Goal: Task Accomplishment & Management: Complete application form

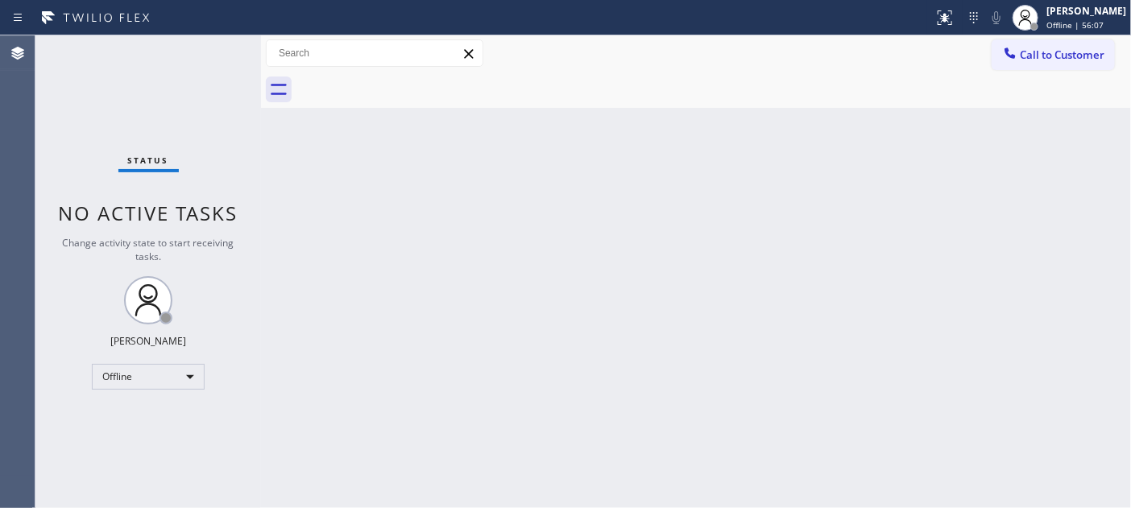
drag, startPoint x: 373, startPoint y: 154, endPoint x: 428, endPoint y: 131, distance: 59.6
click at [373, 154] on div "Back to Dashboard Change Sender ID Customers Technicians Select a contact Outbo…" at bounding box center [696, 271] width 870 height 473
click at [296, 123] on div "Back to Dashboard Change Sender ID Customers Technicians Select a contact Outbo…" at bounding box center [696, 271] width 870 height 473
click at [1038, 16] on div at bounding box center [1025, 17] width 35 height 35
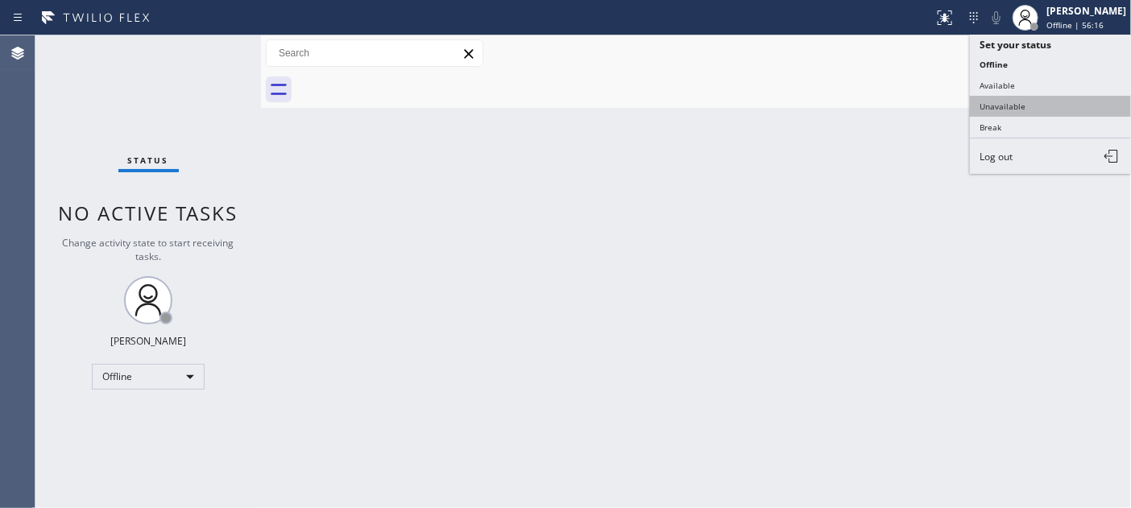
click at [1047, 106] on button "Unavailable" at bounding box center [1050, 106] width 161 height 21
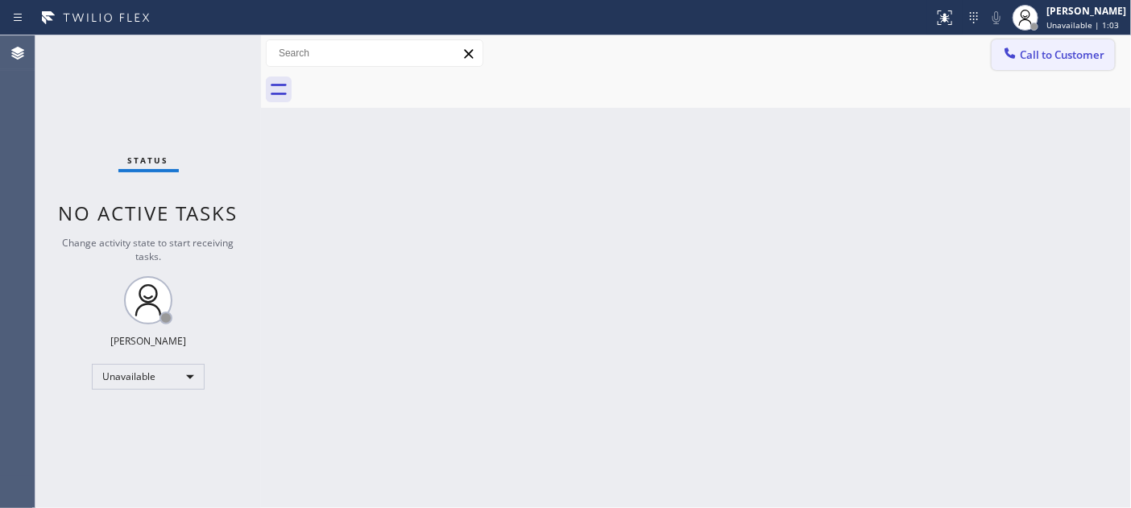
click at [1053, 48] on span "Call to Customer" at bounding box center [1062, 55] width 85 height 15
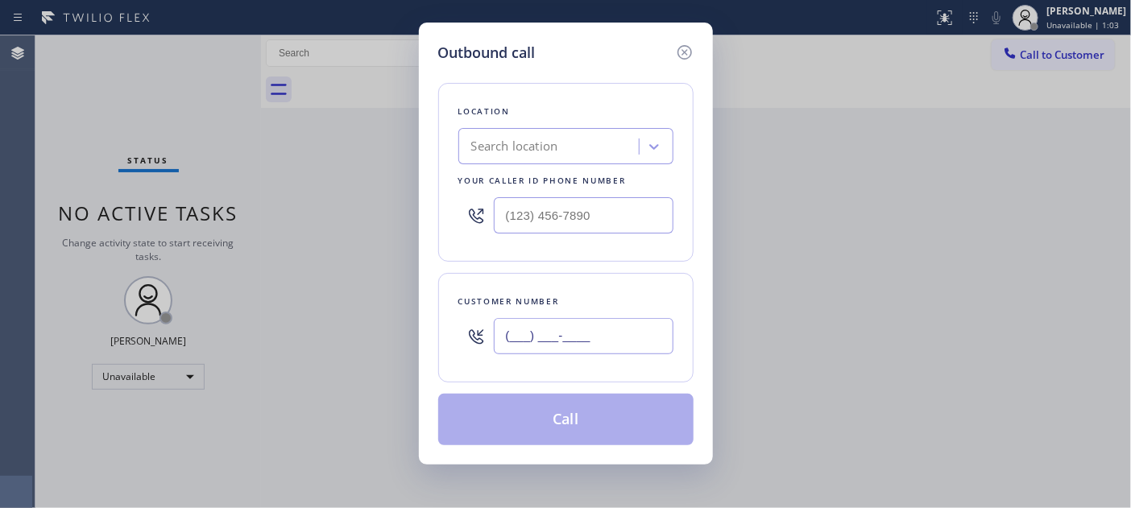
drag, startPoint x: 598, startPoint y: 354, endPoint x: 421, endPoint y: 341, distance: 177.0
click at [422, 341] on div "Outbound call Location Search location Your caller id phone number Customer num…" at bounding box center [566, 244] width 294 height 442
paste input "774) 452-6950"
type input "(774) 452-6950"
click at [355, 137] on div "Outbound call Location Search location Your caller id phone number Customer num…" at bounding box center [565, 254] width 1131 height 508
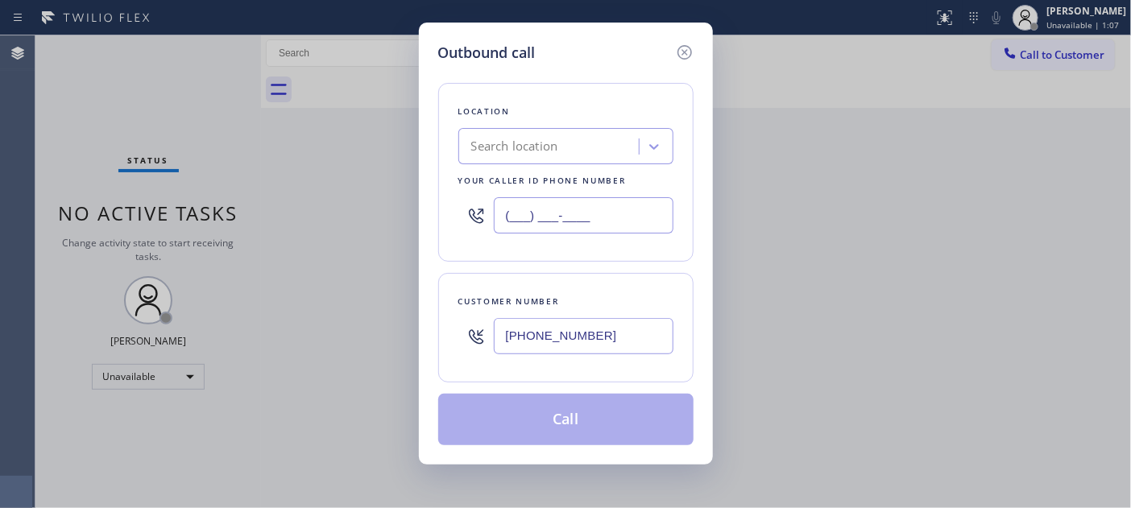
click at [584, 213] on input "(___) ___-____" at bounding box center [584, 215] width 180 height 36
paste input "877) 777-0796"
type input "(877) 777-0796"
drag, startPoint x: 210, startPoint y: 126, endPoint x: 190, endPoint y: 68, distance: 61.4
click at [210, 126] on div "Outbound call Location Search location Your caller id phone number (877) 777-07…" at bounding box center [565, 254] width 1131 height 508
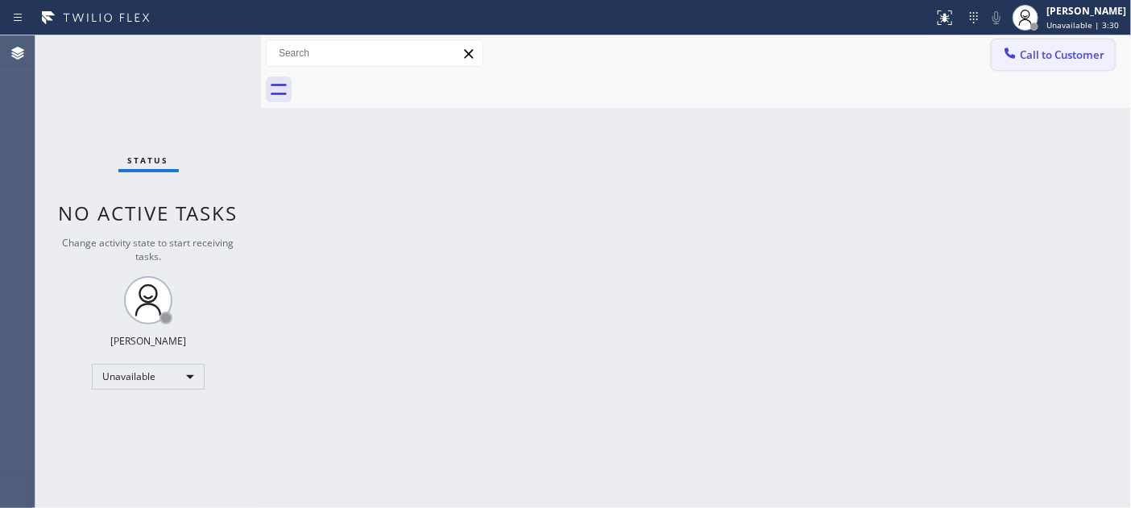
click at [1052, 44] on button "Call to Customer" at bounding box center [1053, 54] width 123 height 31
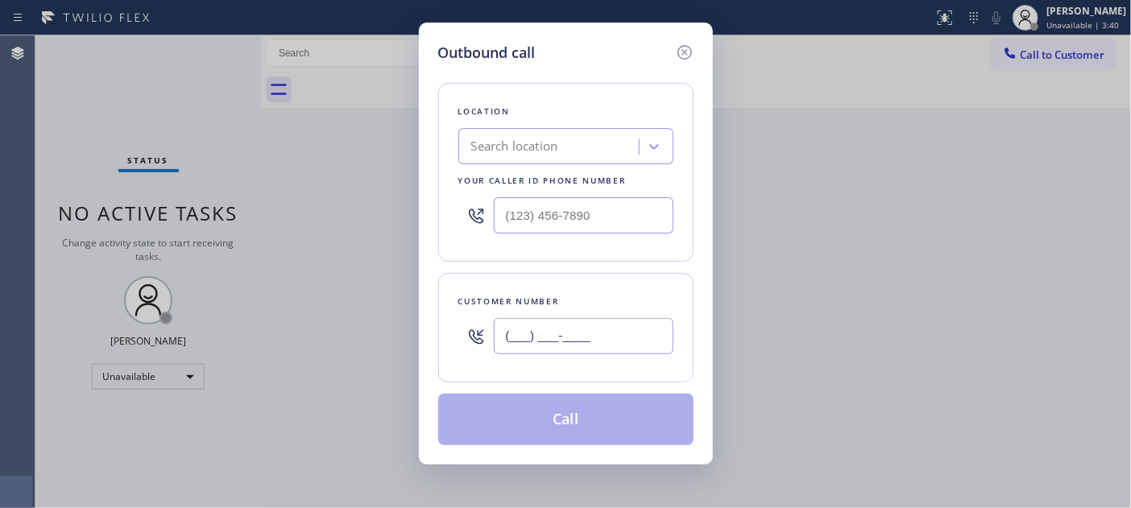
click at [599, 338] on input "(___) ___-____" at bounding box center [584, 336] width 180 height 36
paste input "774) 452-6950"
type input "[PHONE_NUMBER]"
click at [228, 147] on div "Outbound call Location Search location Your caller id phone number Customer num…" at bounding box center [565, 254] width 1131 height 508
click at [528, 220] on input "(___) ___-____" at bounding box center [584, 215] width 180 height 36
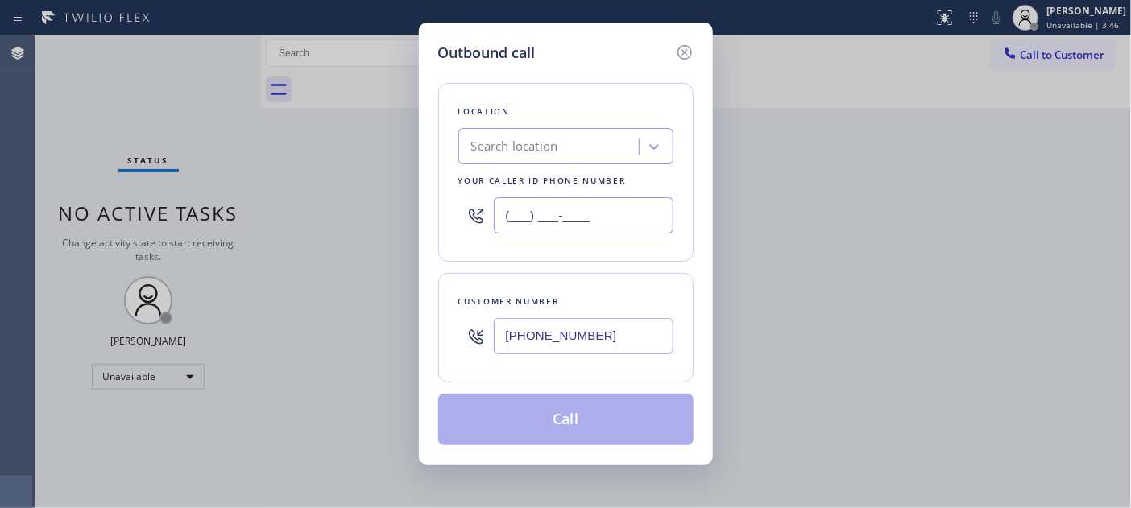
paste input "877) 777-0796"
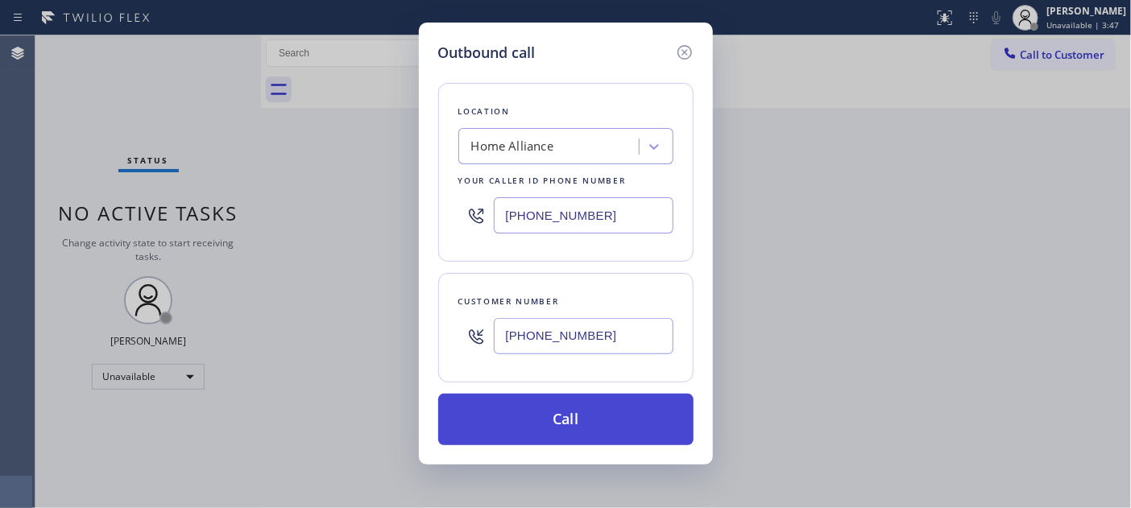
type input "[PHONE_NUMBER]"
click at [583, 395] on button "Call" at bounding box center [565, 420] width 255 height 52
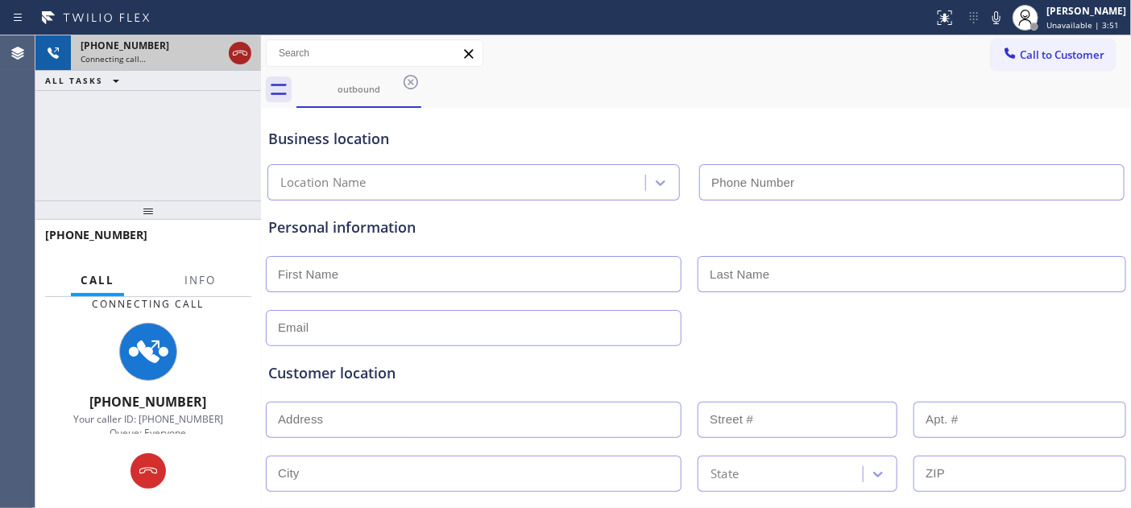
click at [236, 56] on icon at bounding box center [239, 53] width 19 height 19
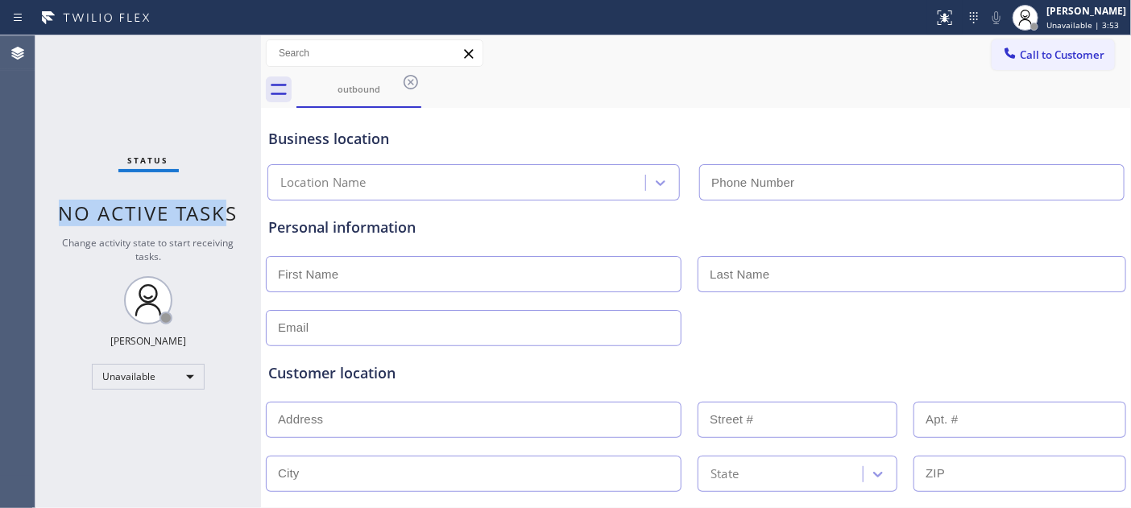
drag, startPoint x: 226, startPoint y: 195, endPoint x: 190, endPoint y: 44, distance: 154.8
click at [190, 46] on div "Status No active tasks Change activity state to start receiving tasks. [PERSON_…" at bounding box center [148, 271] width 226 height 473
type input "[PHONE_NUMBER]"
click at [216, 107] on div "Status No active tasks Change activity state to start receiving tasks. [PERSON_…" at bounding box center [148, 271] width 226 height 473
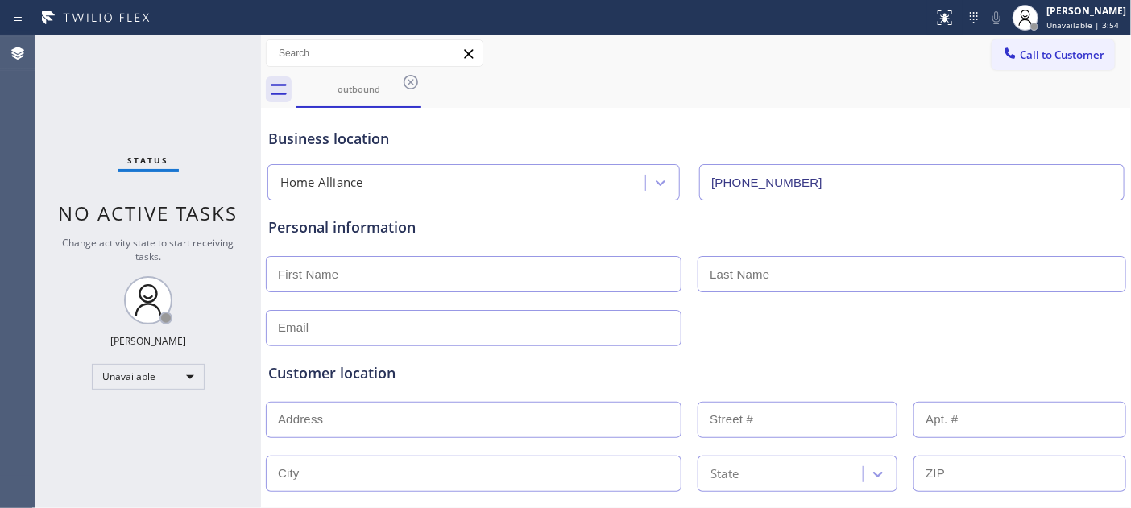
click at [367, 280] on input "text" at bounding box center [474, 274] width 416 height 36
type input "j"
type input "[PERSON_NAME]"
click at [406, 264] on input "[PERSON_NAME]" at bounding box center [474, 274] width 416 height 36
click at [706, 288] on input "text" at bounding box center [912, 274] width 429 height 36
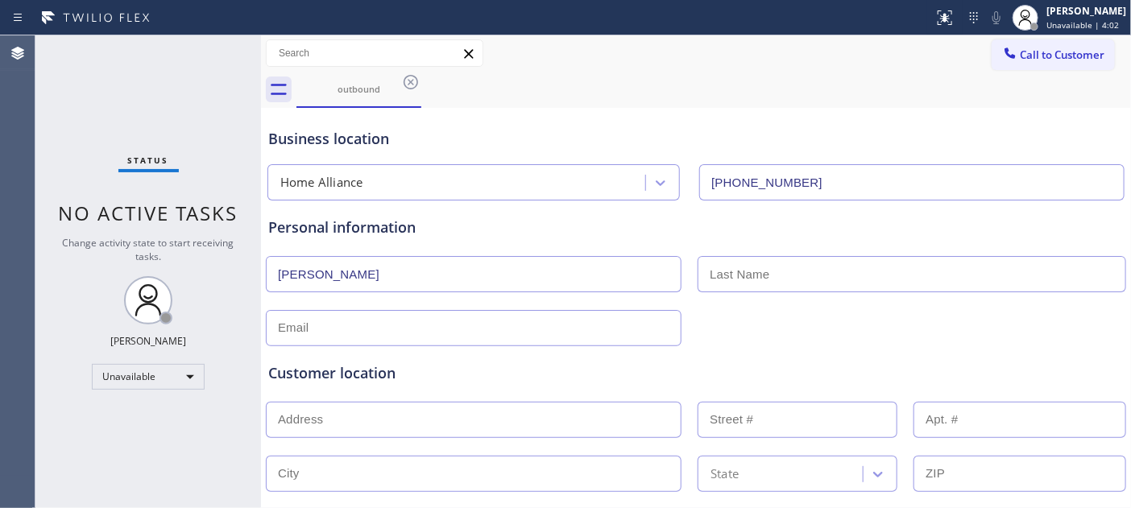
click at [738, 287] on input "text" at bounding box center [912, 274] width 429 height 36
paste input "[PERSON_NAME]"
type input "[PERSON_NAME]"
click at [391, 250] on div "Personal information [PERSON_NAME]" at bounding box center [696, 282] width 856 height 130
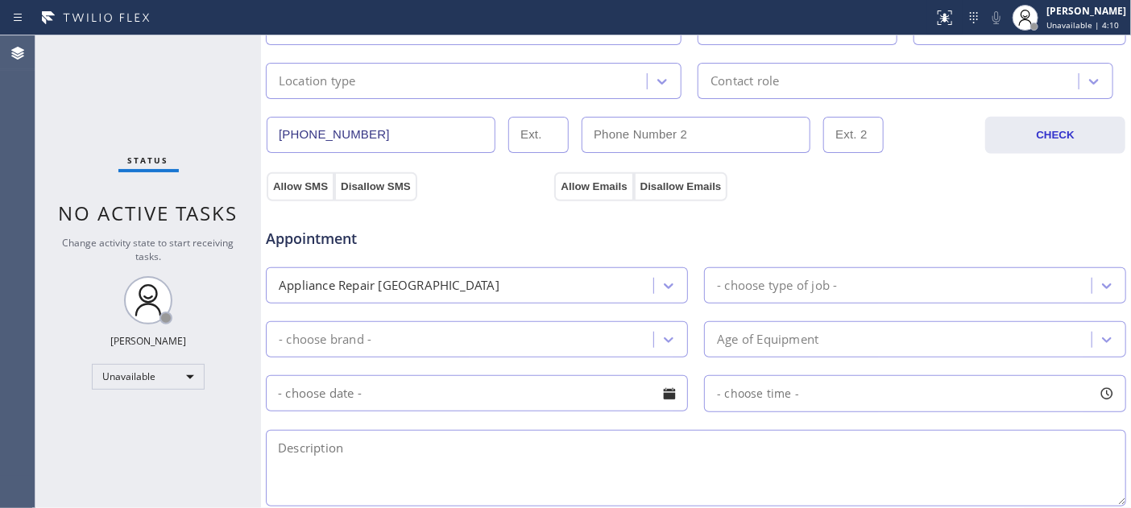
scroll to position [537, 0]
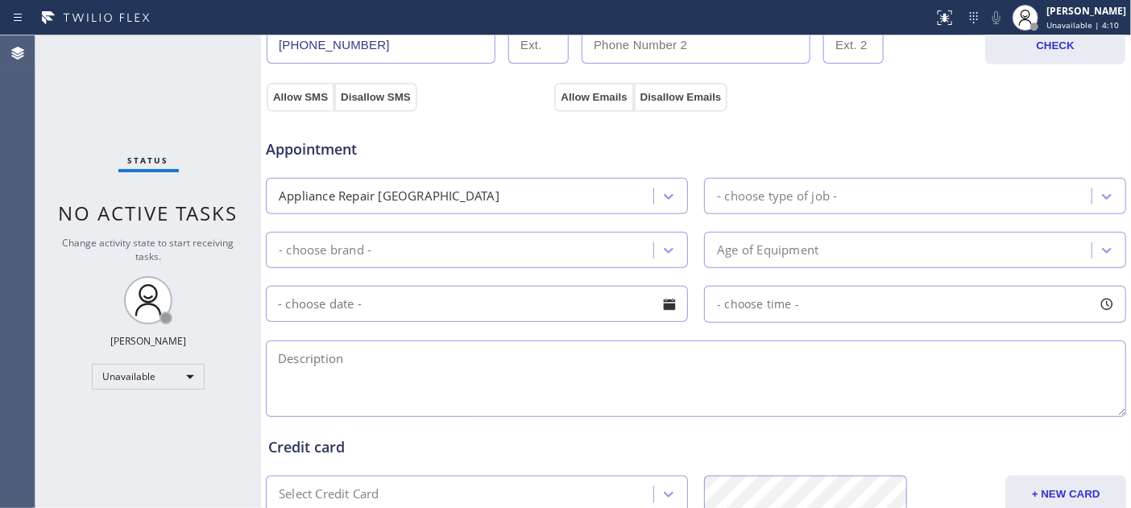
click at [440, 390] on textarea at bounding box center [696, 379] width 860 height 77
paste textarea "air duct cleaning service"
type textarea "air duct cleaning service"
click at [316, 417] on div "Credit card Select Credit Card + NEW CARD CANCEL SAVE" at bounding box center [696, 463] width 862 height 99
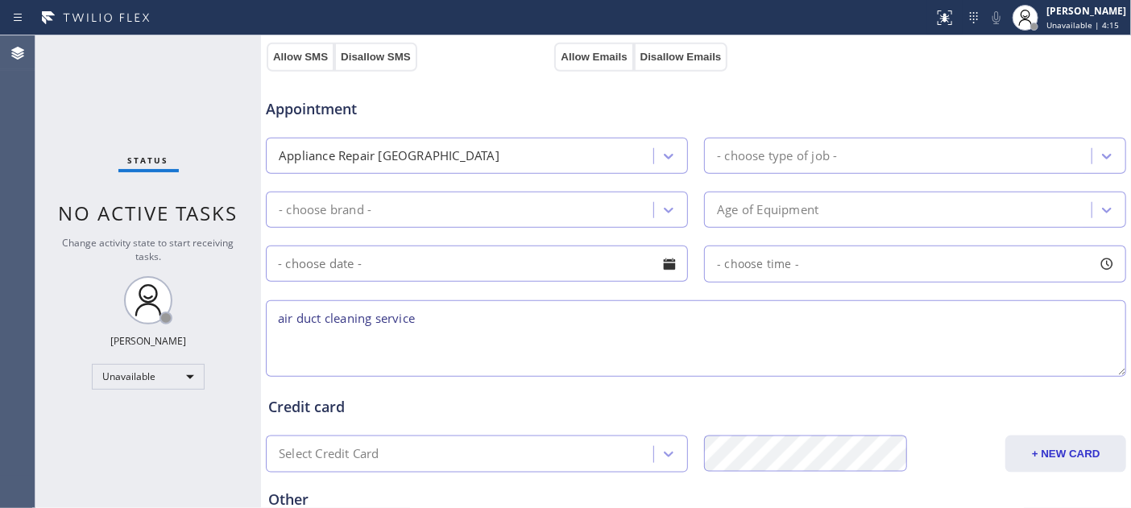
scroll to position [740, 0]
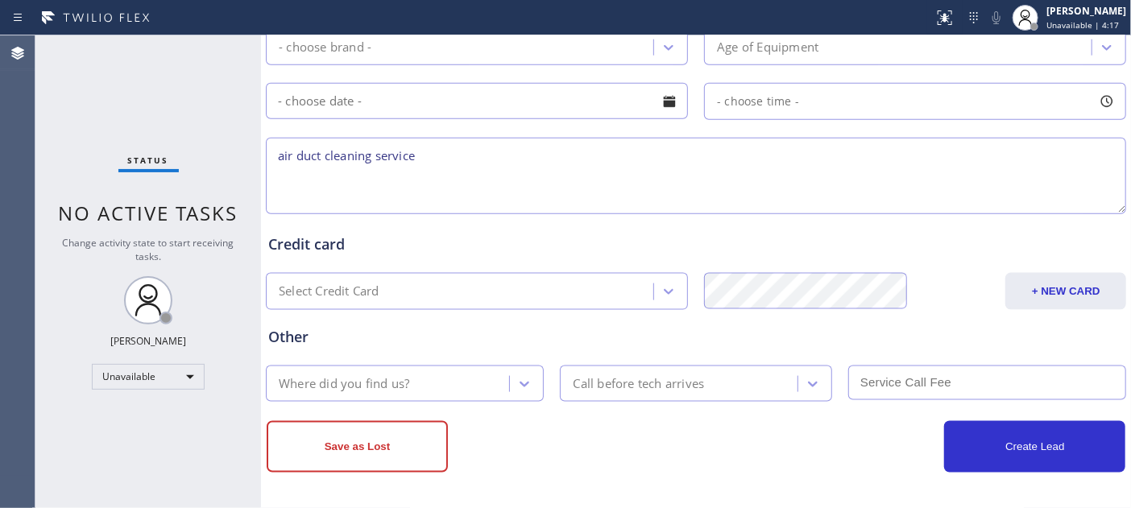
click at [421, 383] on div "Where did you find us?" at bounding box center [390, 384] width 238 height 28
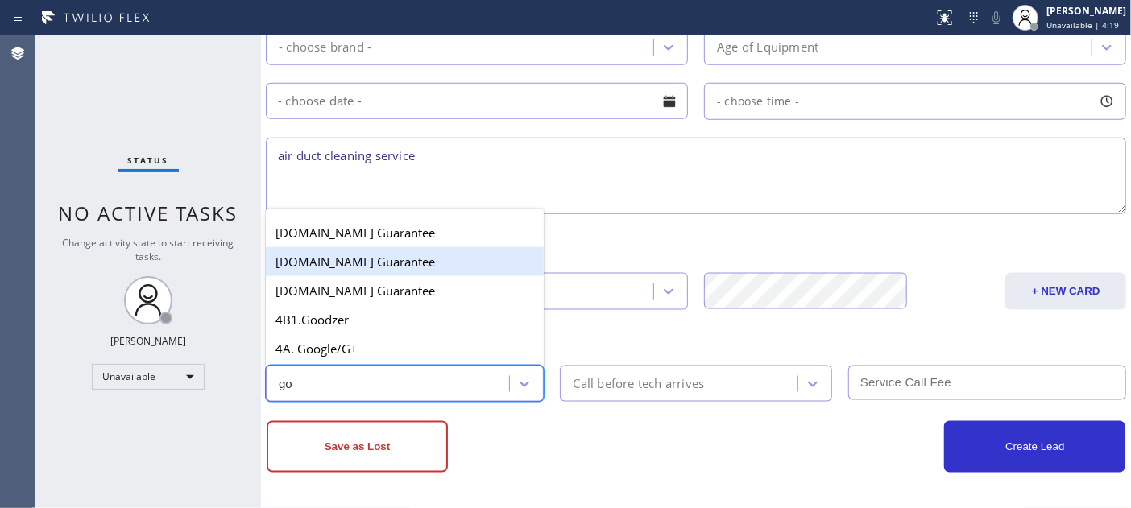
type input "goo"
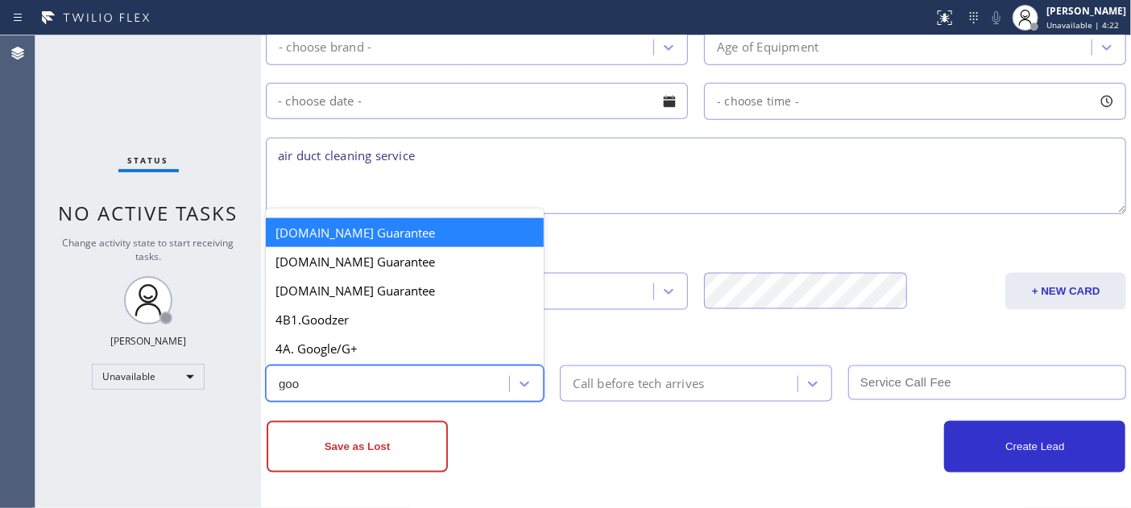
type input "goog"
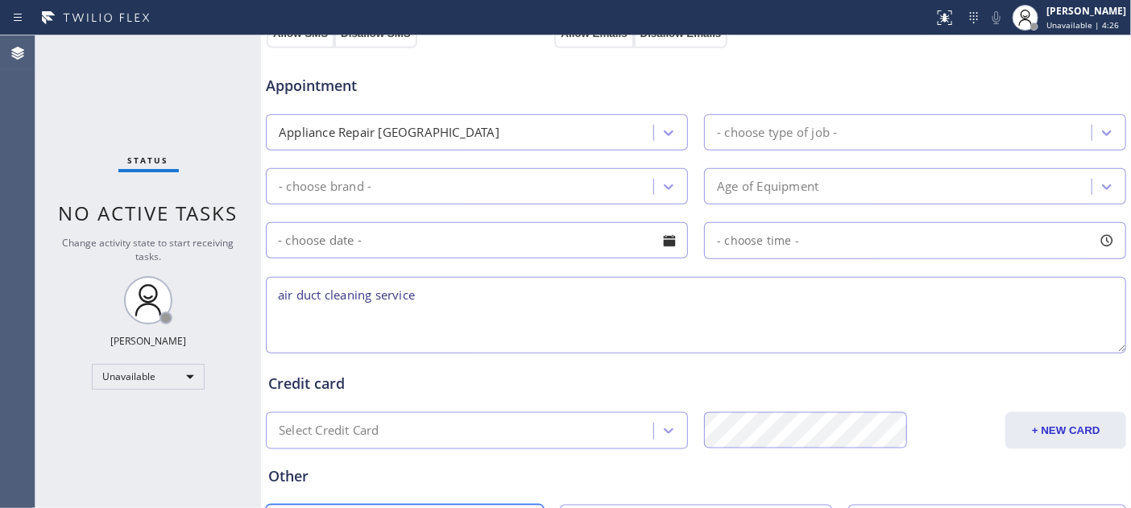
scroll to position [561, 0]
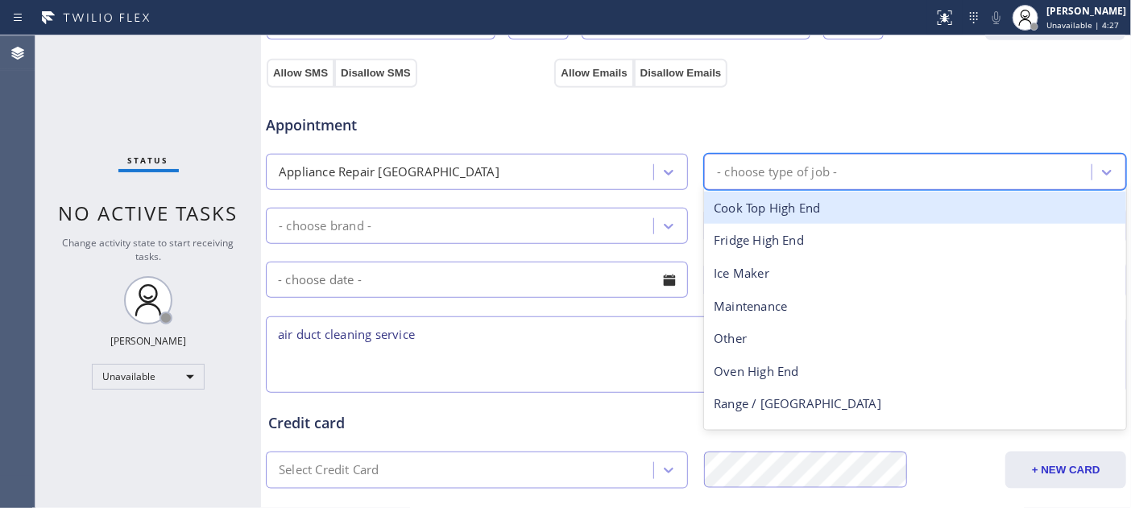
click at [734, 172] on div "- choose type of job -" at bounding box center [777, 172] width 120 height 19
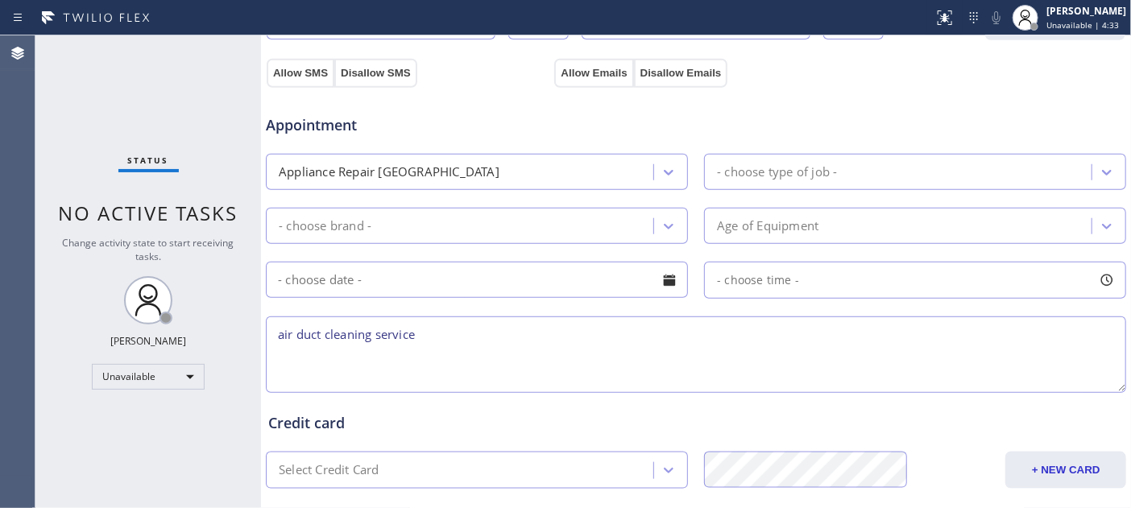
click at [400, 192] on div "Appointment Appliance Repair High End - choose type of job - - choose brand - A…" at bounding box center [696, 245] width 856 height 301
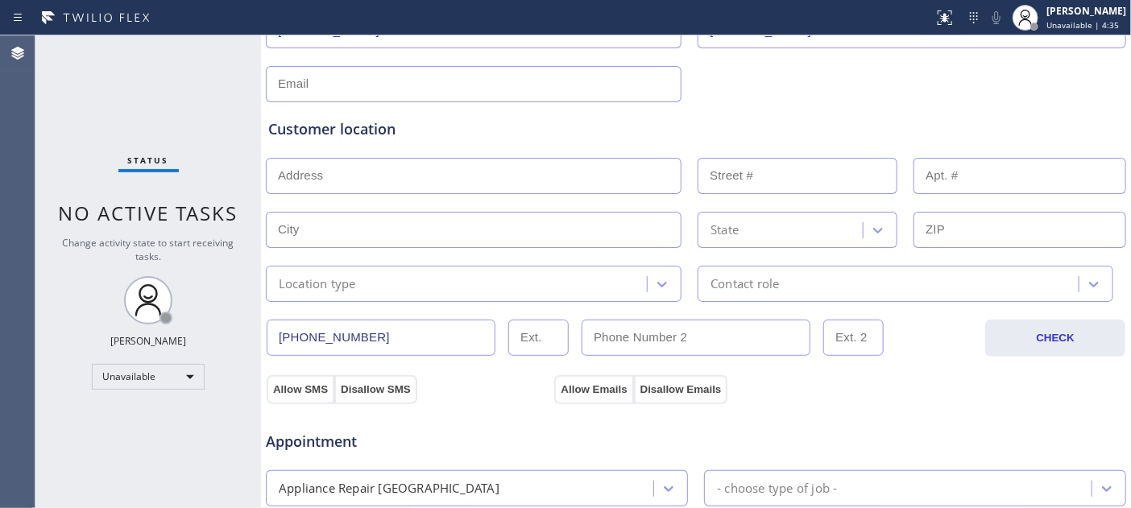
scroll to position [203, 0]
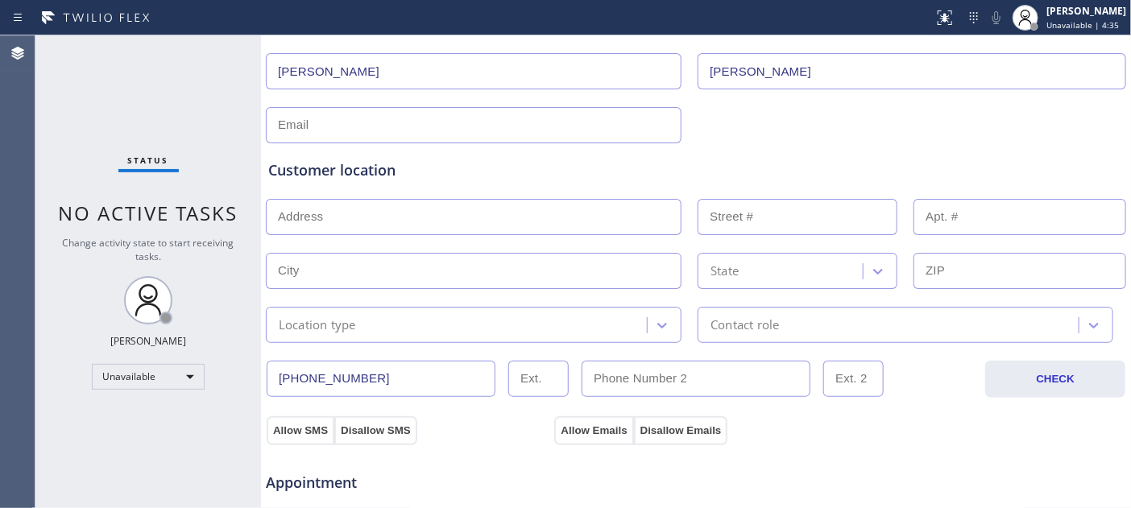
click at [472, 216] on input "text" at bounding box center [474, 217] width 416 height 36
paste input "01756"
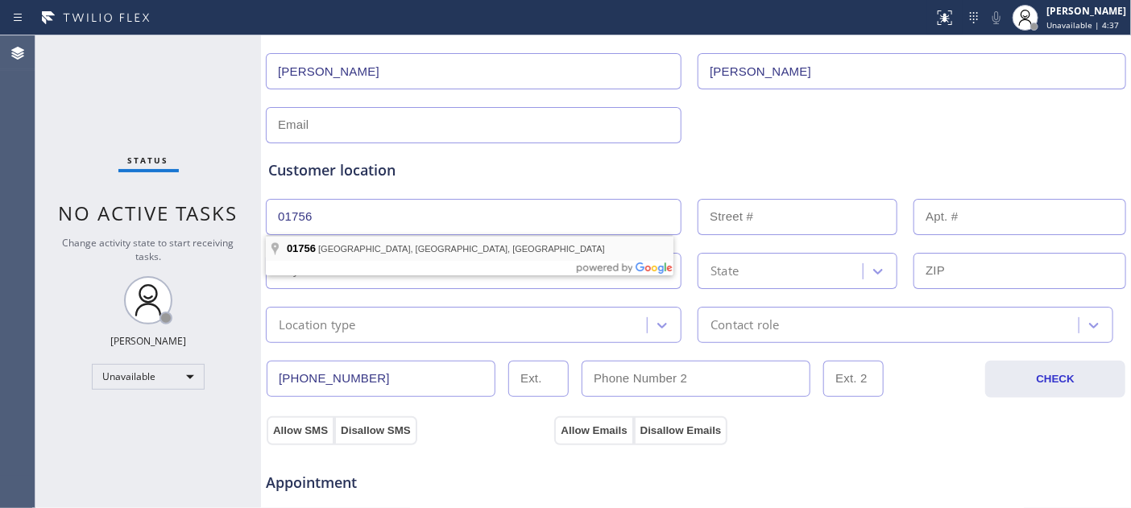
type input "Mendon, MA 01756, [GEOGRAPHIC_DATA]"
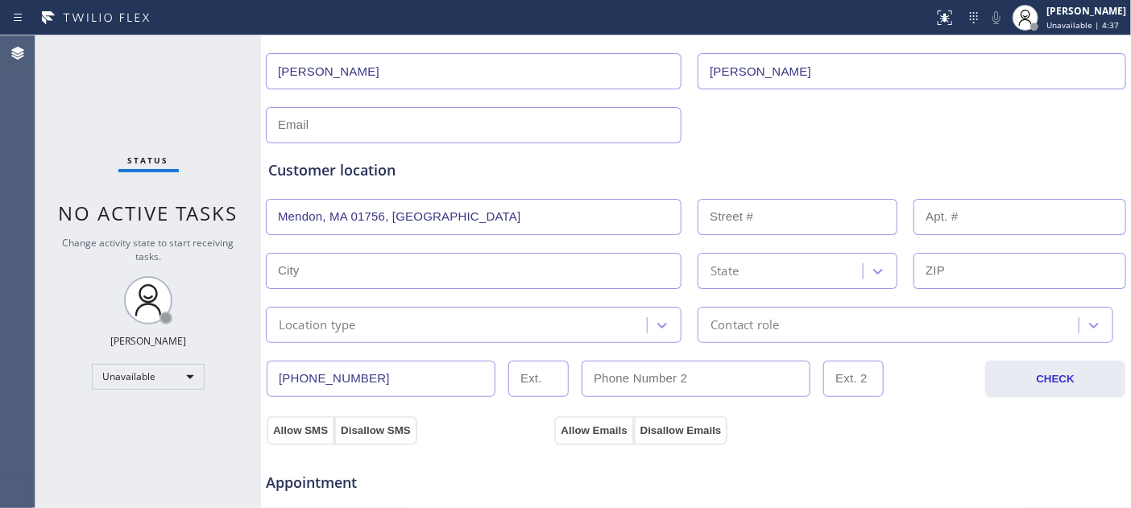
type input "Mendon"
type input "01756"
click at [570, 160] on div "Customer location" at bounding box center [696, 171] width 856 height 22
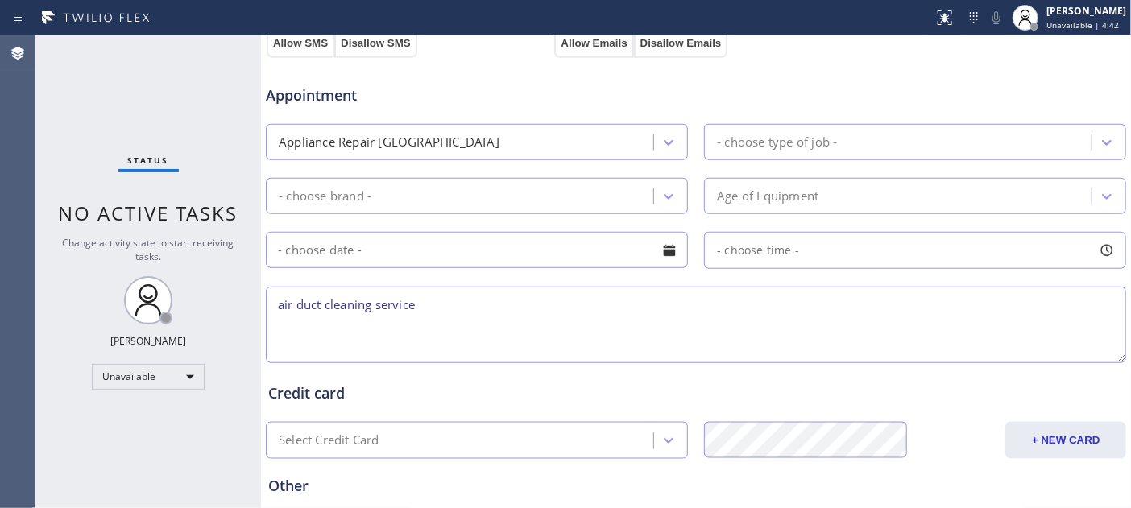
scroll to position [740, 0]
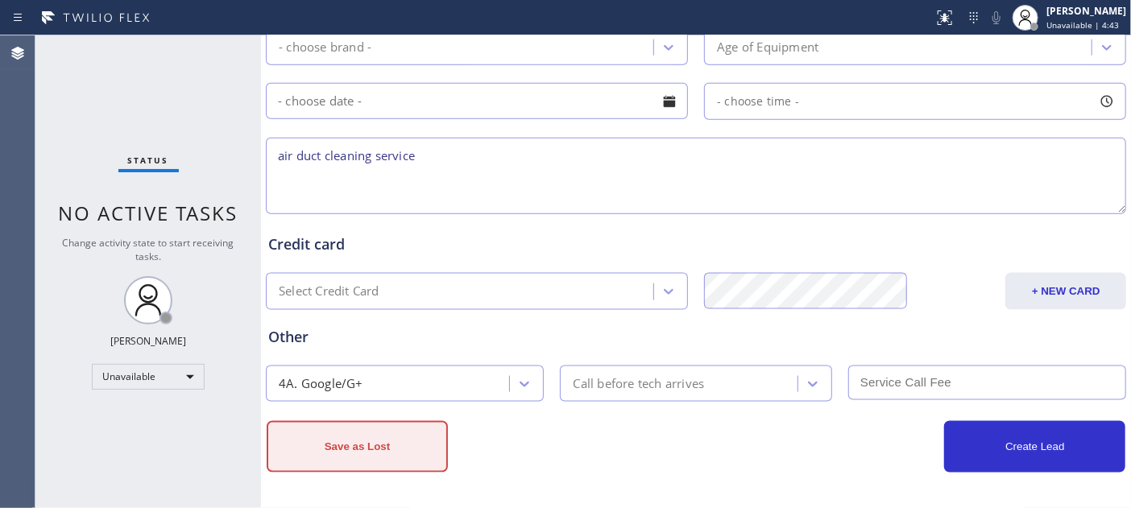
click at [422, 448] on button "Save as Lost" at bounding box center [357, 447] width 181 height 52
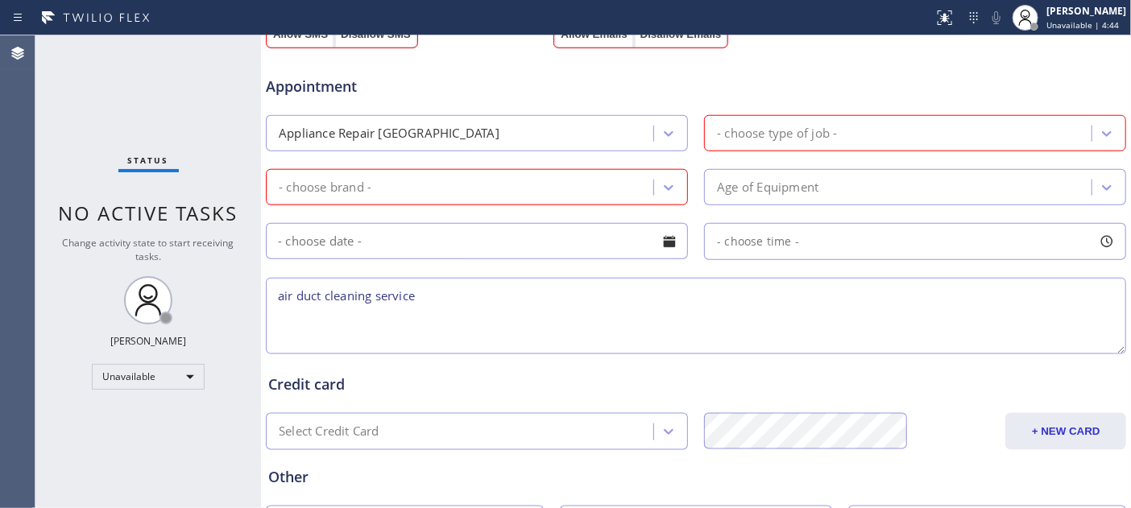
scroll to position [526, 0]
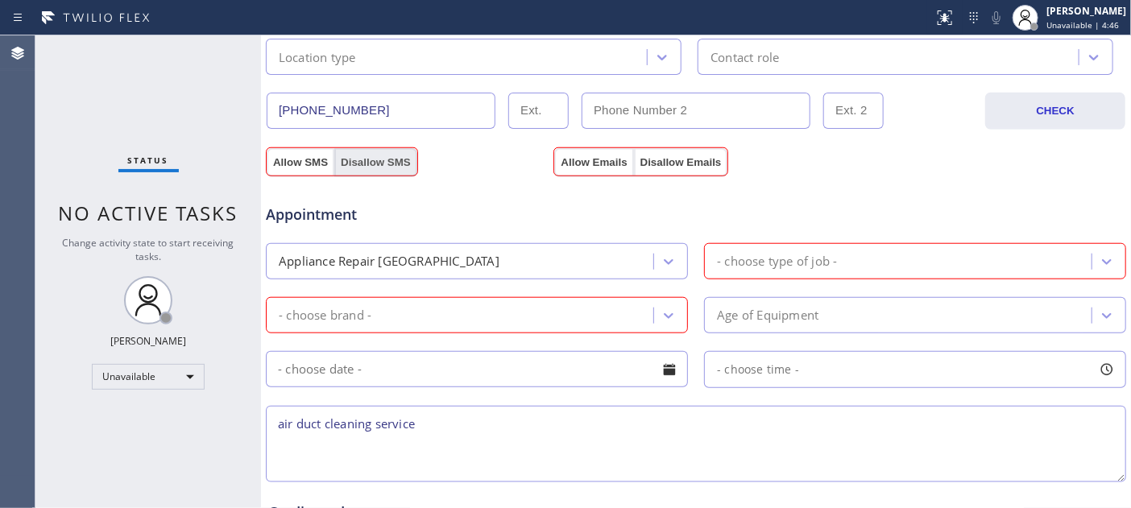
click at [392, 163] on button "Disallow SMS" at bounding box center [375, 162] width 83 height 29
click at [695, 159] on button "Disallow Emails" at bounding box center [681, 162] width 94 height 29
click at [770, 264] on div "- choose type of job -" at bounding box center [777, 261] width 120 height 19
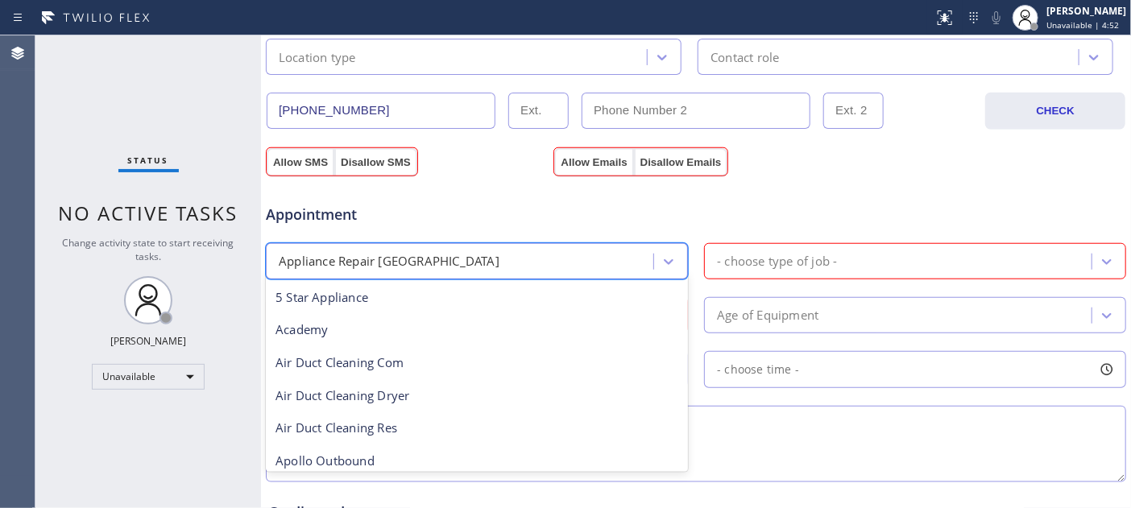
click at [484, 269] on div "Appliance Repair [GEOGRAPHIC_DATA]" at bounding box center [462, 261] width 383 height 28
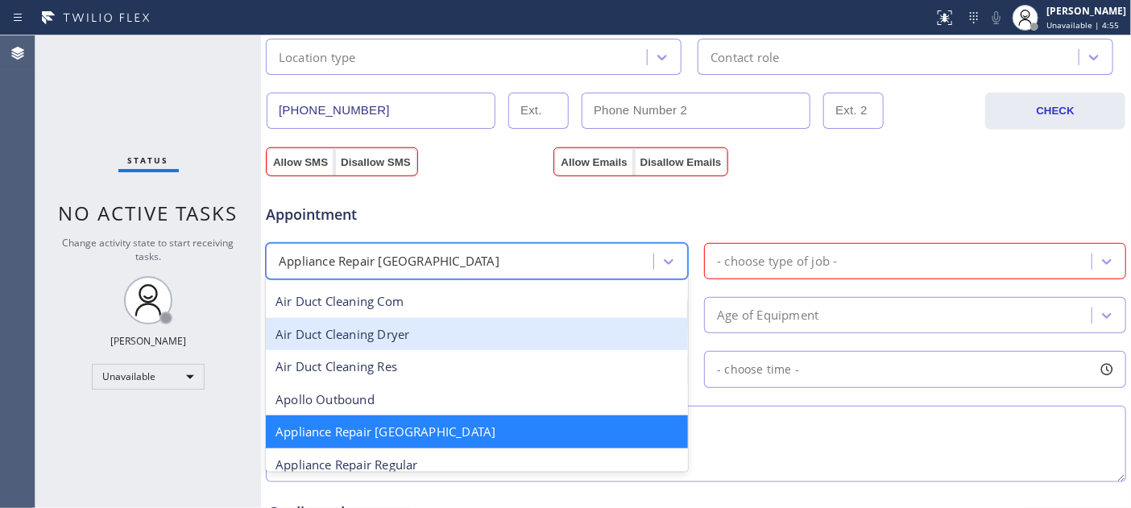
scroll to position [90, 0]
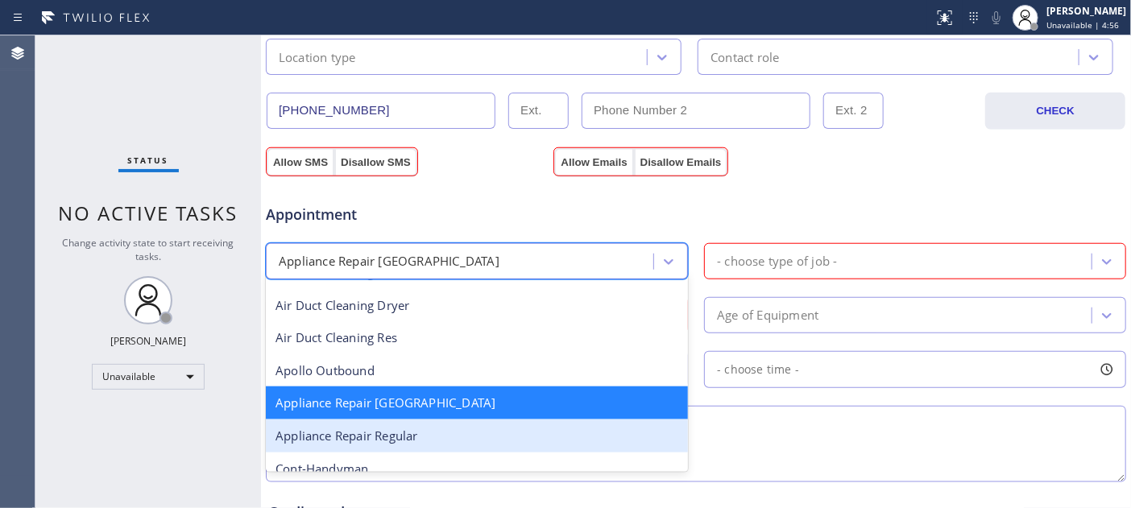
click at [436, 427] on div "Appliance Repair Regular" at bounding box center [477, 436] width 422 height 33
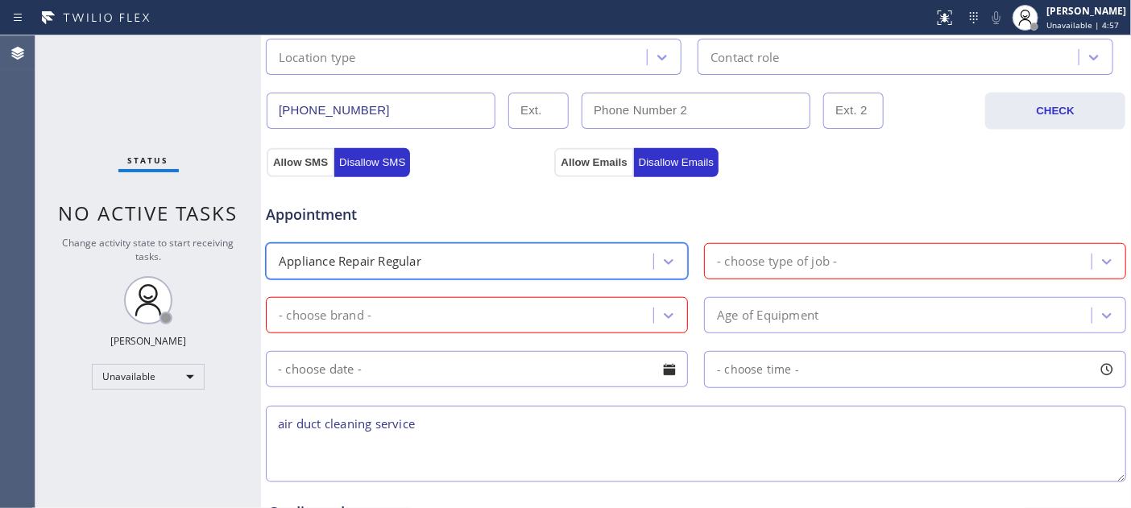
click at [782, 266] on div "- choose type of job -" at bounding box center [777, 261] width 120 height 19
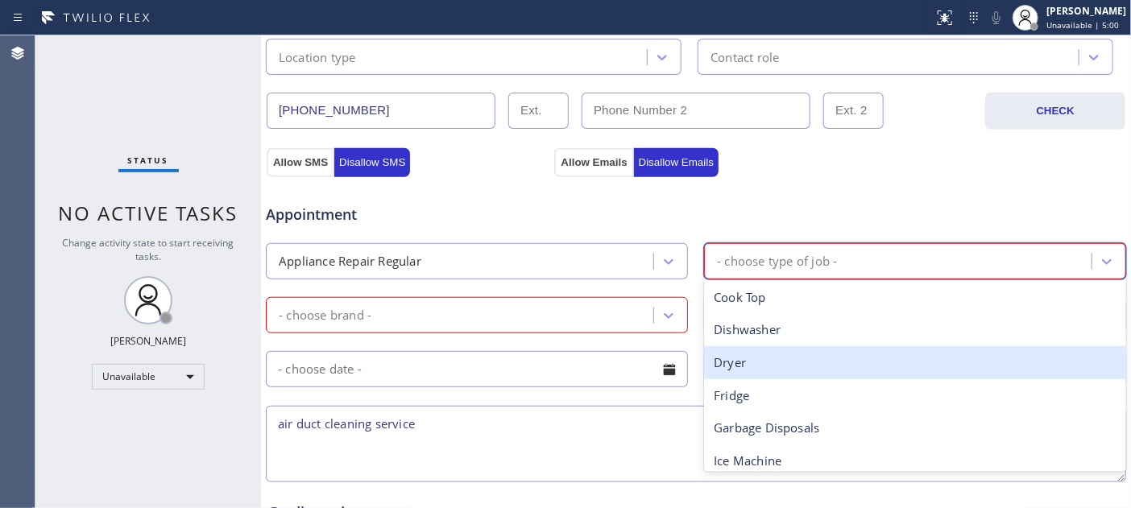
click at [781, 367] on div "Dryer" at bounding box center [915, 362] width 422 height 33
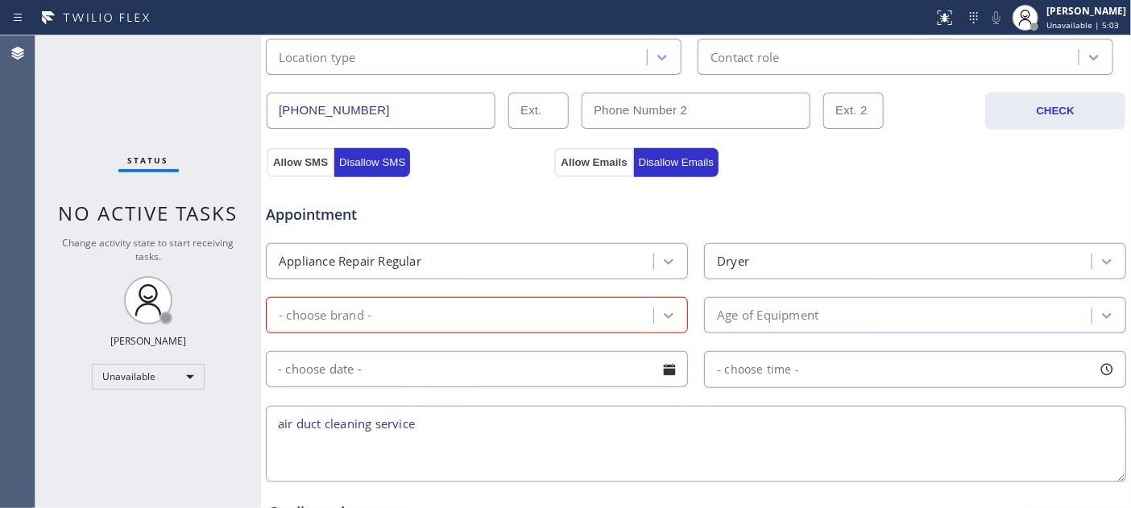
click at [407, 230] on div "Appointment Appliance Repair Regular Dryer - choose brand - Age of Equipment - …" at bounding box center [696, 334] width 856 height 301
click at [397, 255] on div "Appliance Repair Regular" at bounding box center [350, 261] width 143 height 19
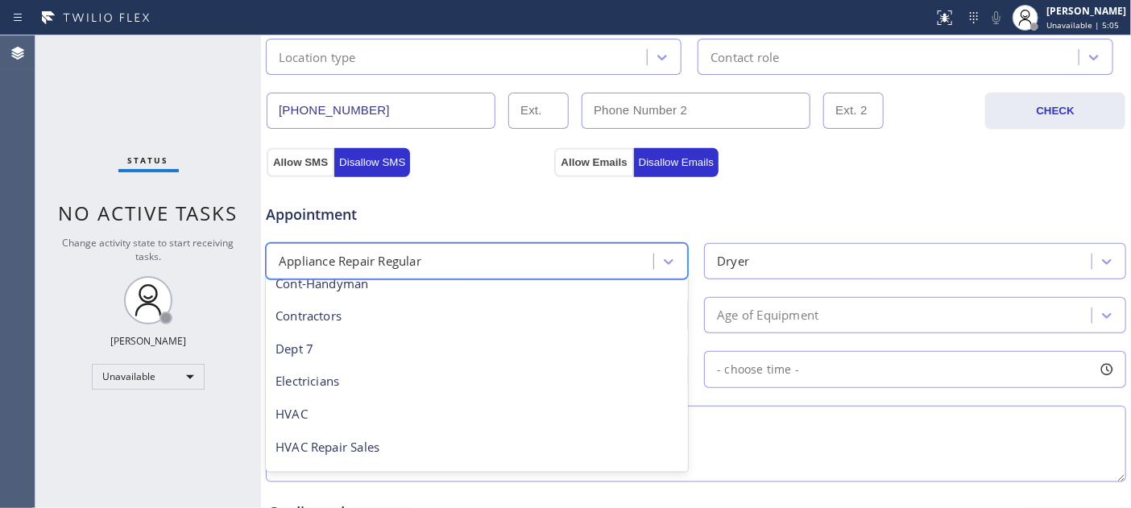
scroll to position [302, 0]
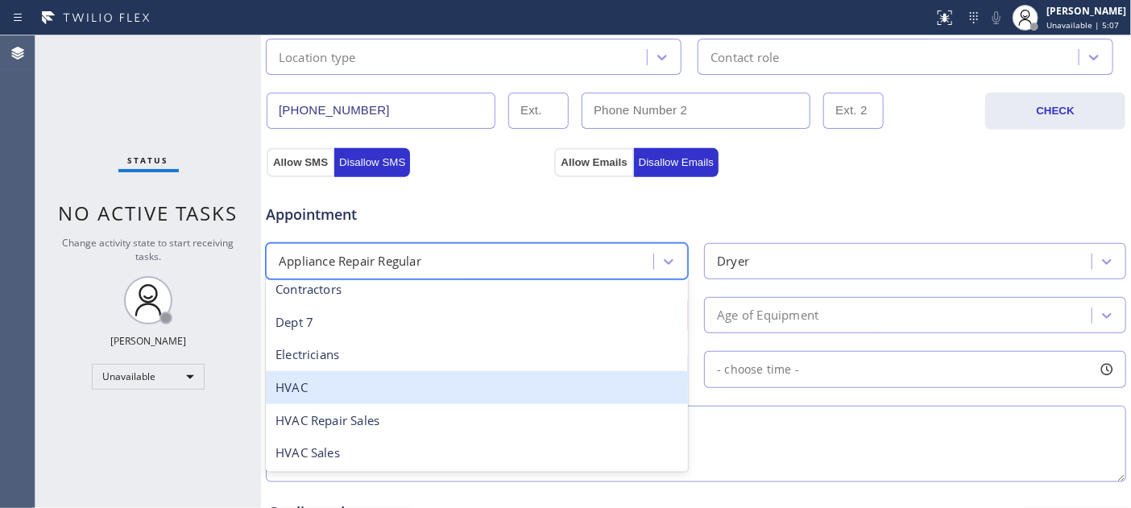
click at [437, 390] on div "HVAC" at bounding box center [477, 387] width 422 height 33
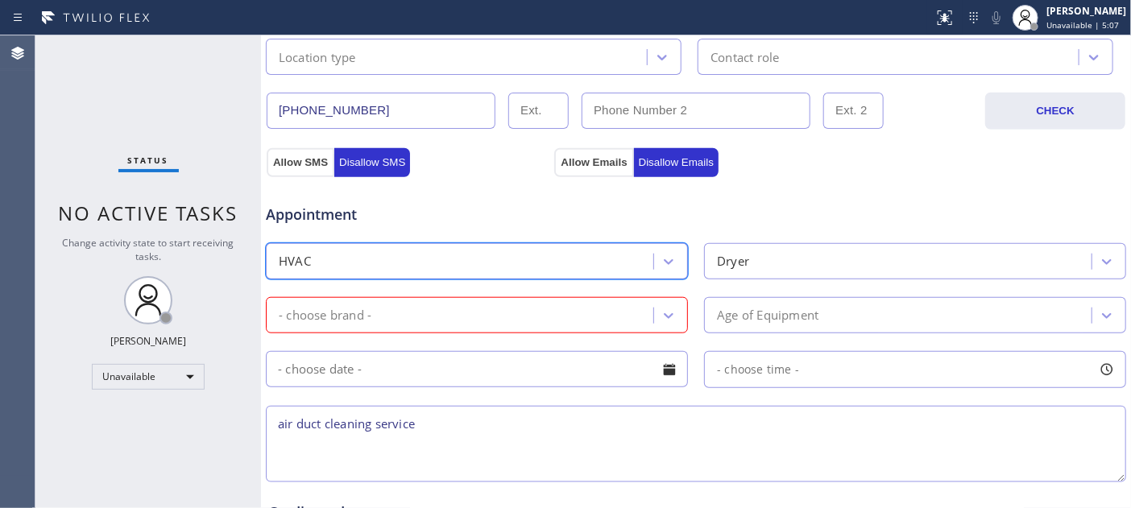
click at [798, 252] on div "Dryer" at bounding box center [900, 261] width 383 height 28
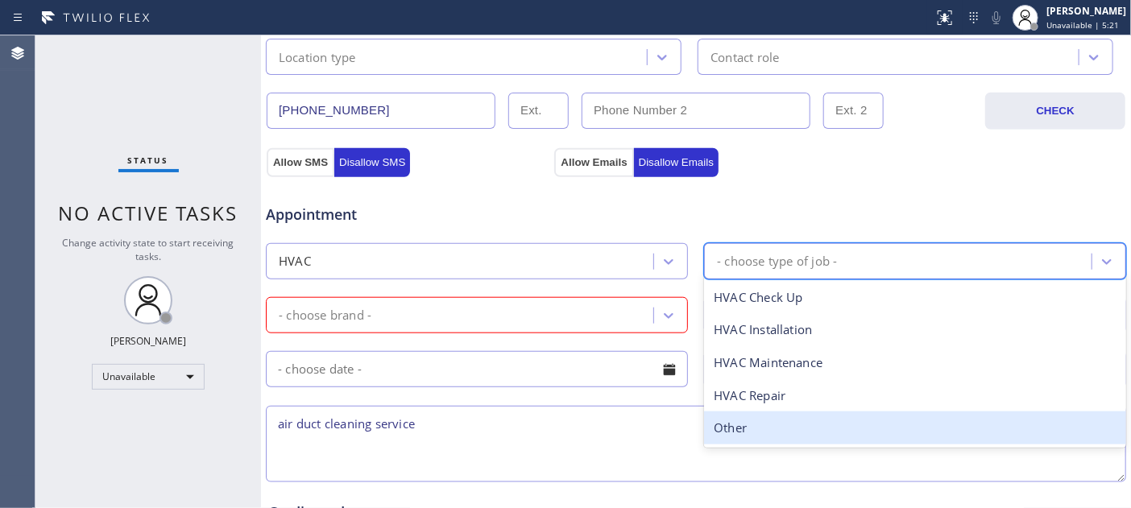
click at [774, 419] on div "Other" at bounding box center [915, 428] width 422 height 33
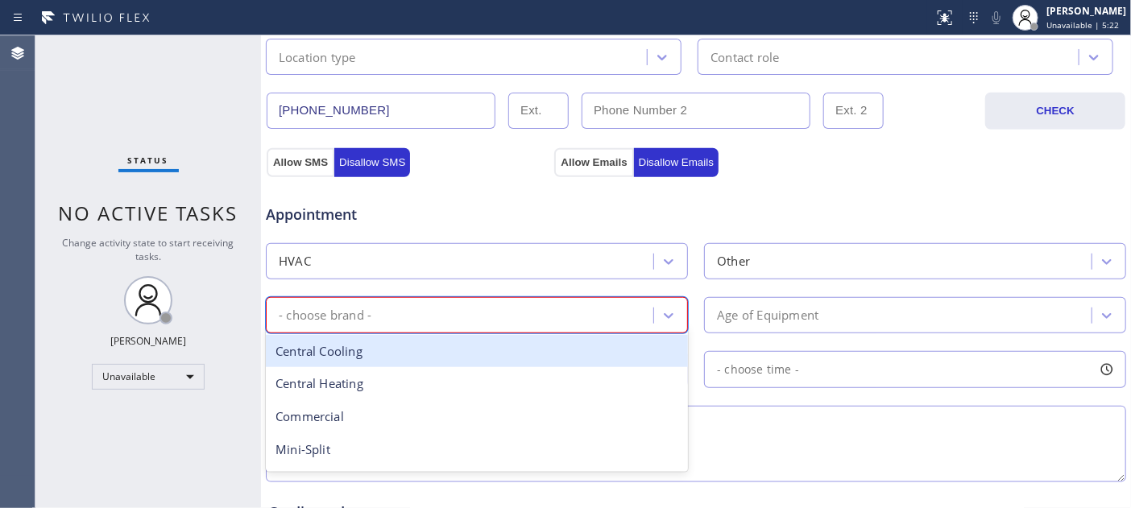
click at [461, 315] on div "- choose brand -" at bounding box center [462, 315] width 383 height 28
click at [417, 359] on div "Central Cooling" at bounding box center [477, 351] width 422 height 33
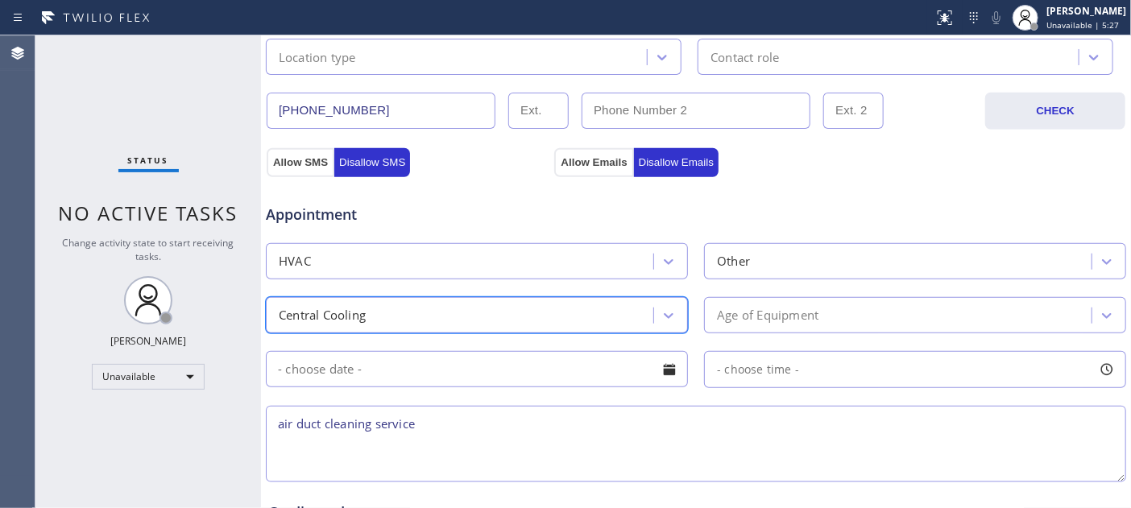
click at [772, 371] on span "- choose time -" at bounding box center [758, 369] width 82 height 15
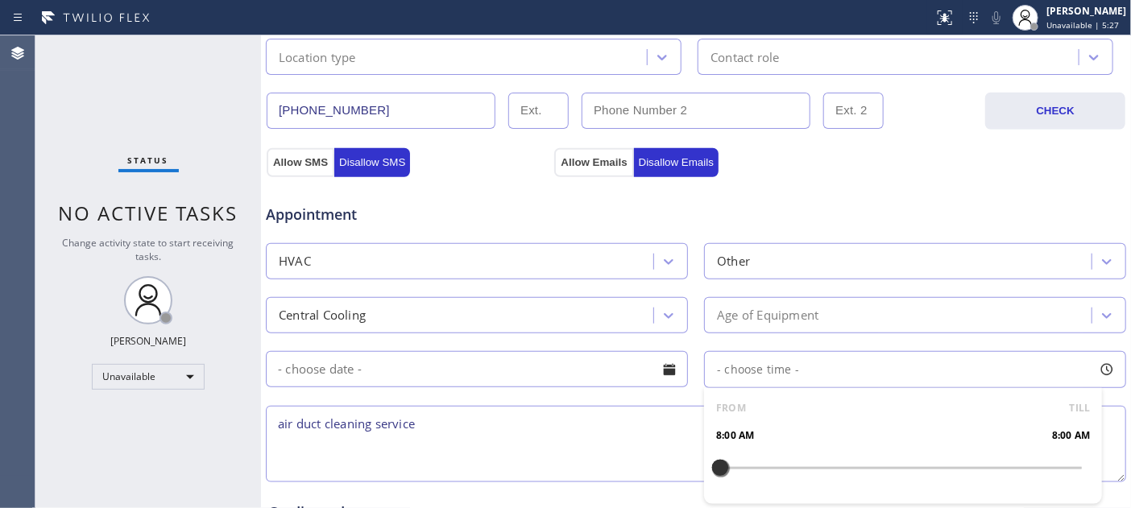
click at [696, 300] on div "Age of Equipment" at bounding box center [912, 315] width 432 height 36
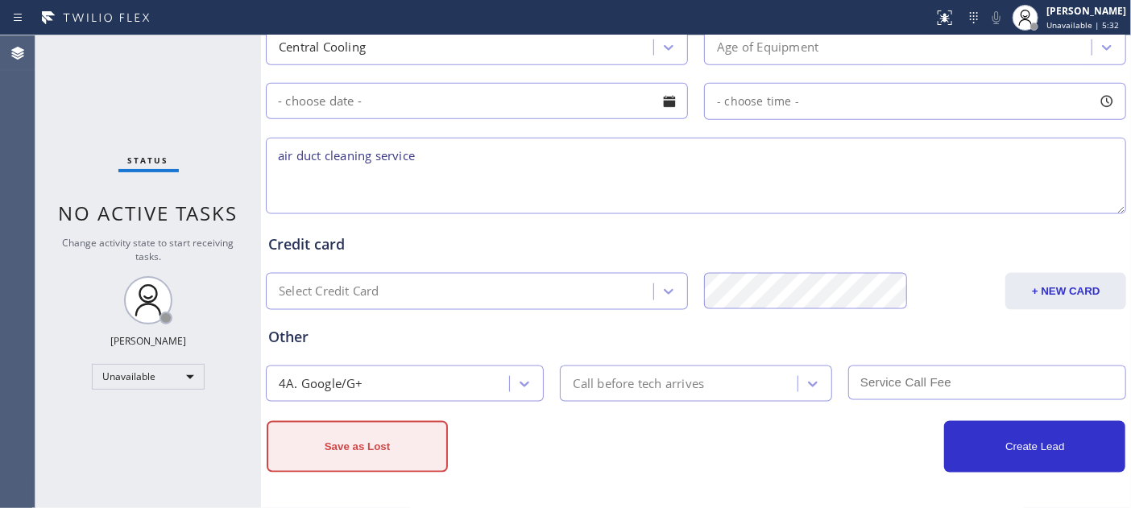
scroll to position [795, 0]
click at [396, 447] on button "Save as Lost" at bounding box center [357, 447] width 181 height 52
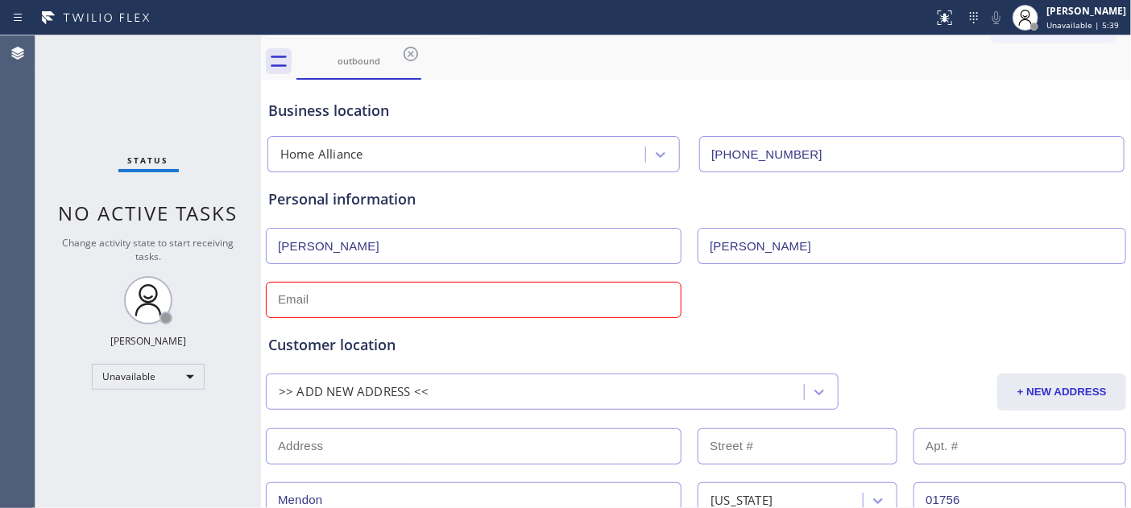
scroll to position [0, 0]
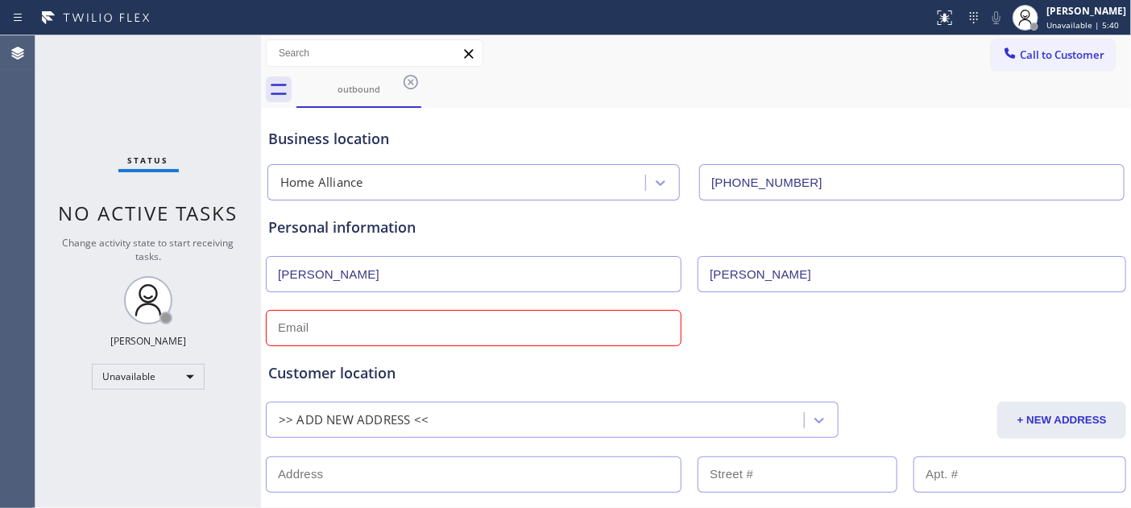
click at [471, 338] on input "text" at bounding box center [474, 328] width 416 height 36
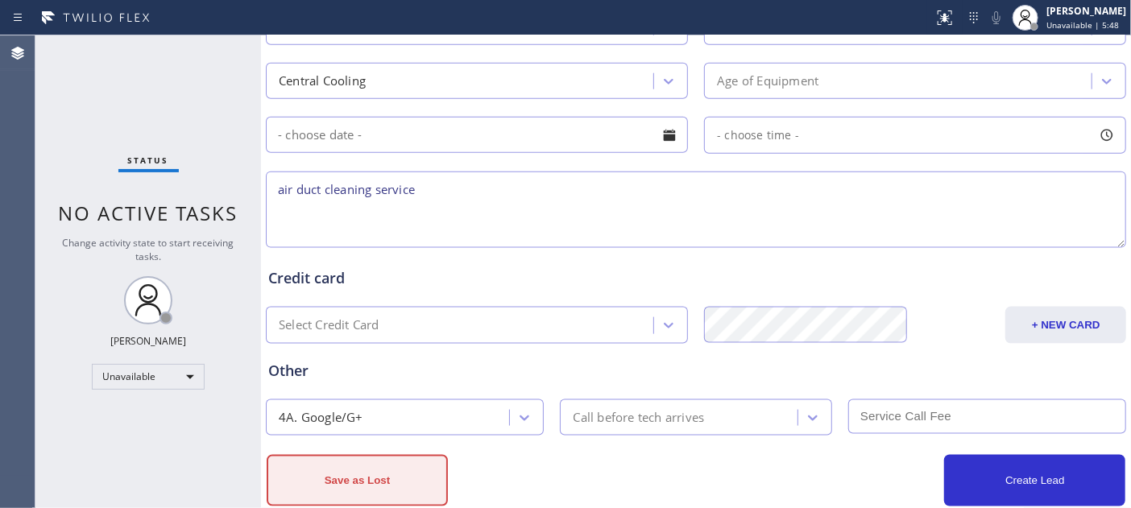
scroll to position [795, 0]
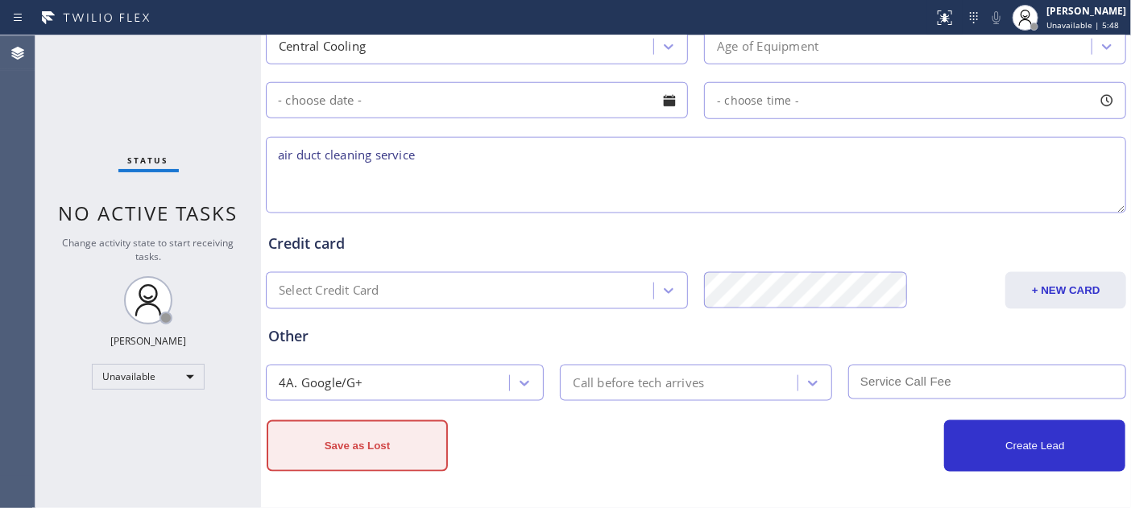
type input "[EMAIL_ADDRESS][DOMAIN_NAME]"
click at [358, 429] on button "Save as Lost" at bounding box center [357, 447] width 181 height 52
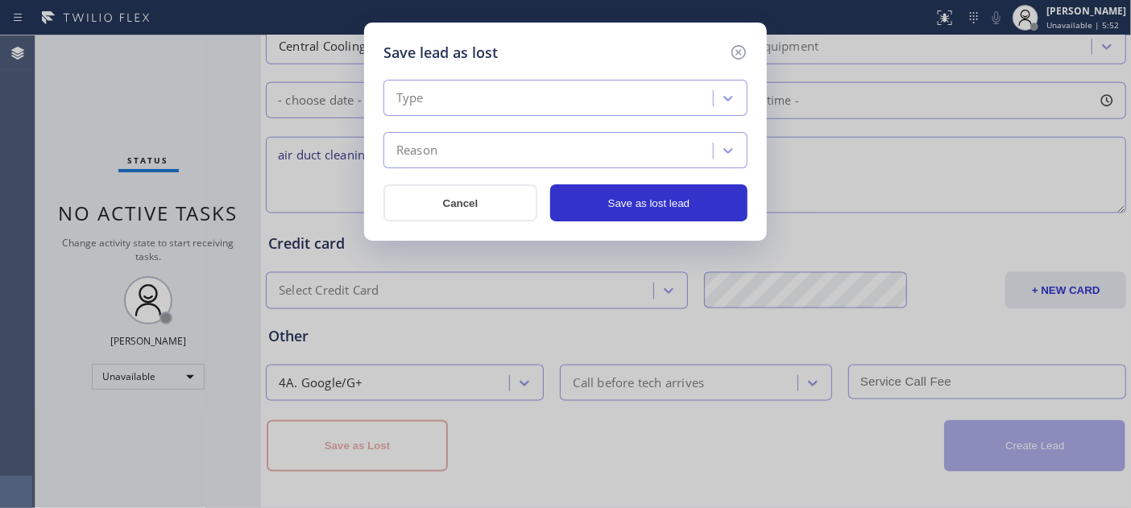
click at [455, 111] on div "Type" at bounding box center [550, 99] width 325 height 28
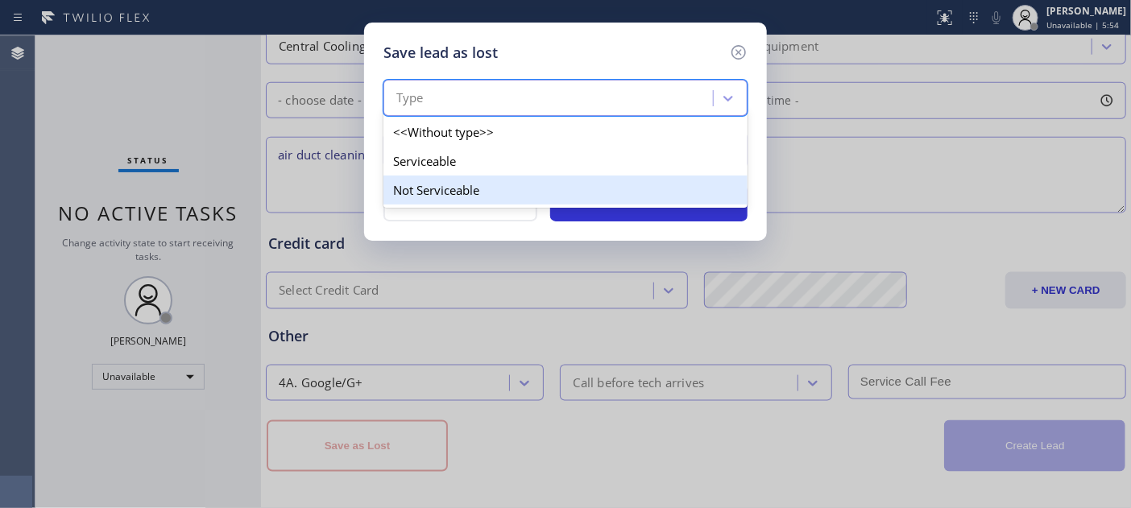
click at [468, 185] on div "Not Serviceable" at bounding box center [565, 190] width 364 height 29
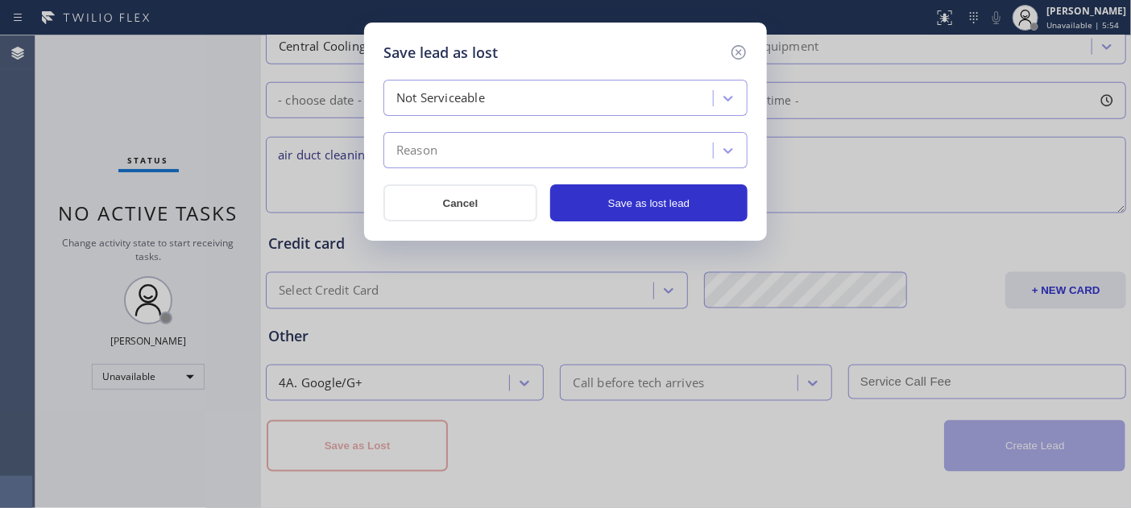
click at [472, 159] on div "Reason" at bounding box center [550, 151] width 325 height 28
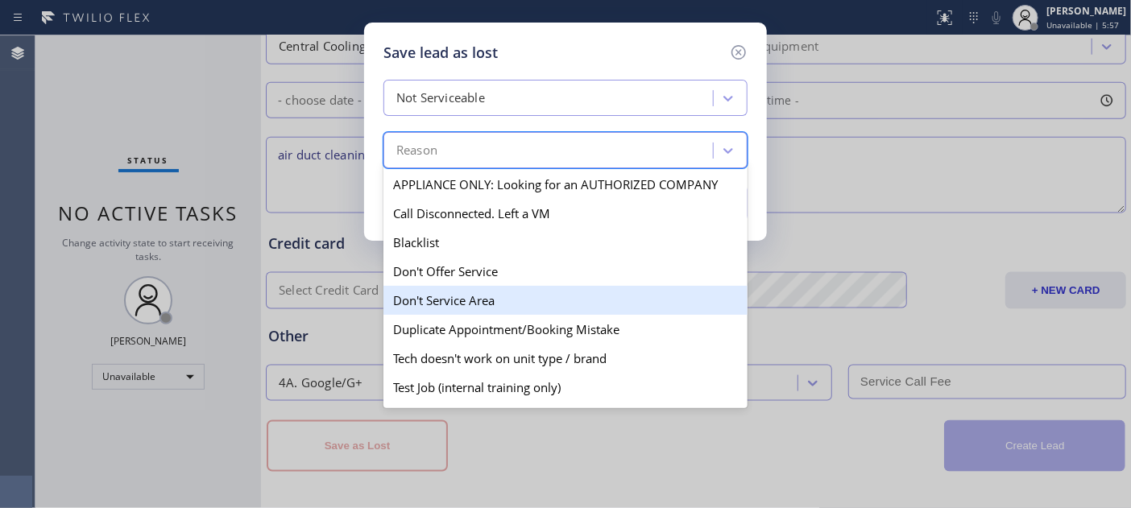
click at [519, 305] on div "Don't Service Area" at bounding box center [565, 300] width 364 height 29
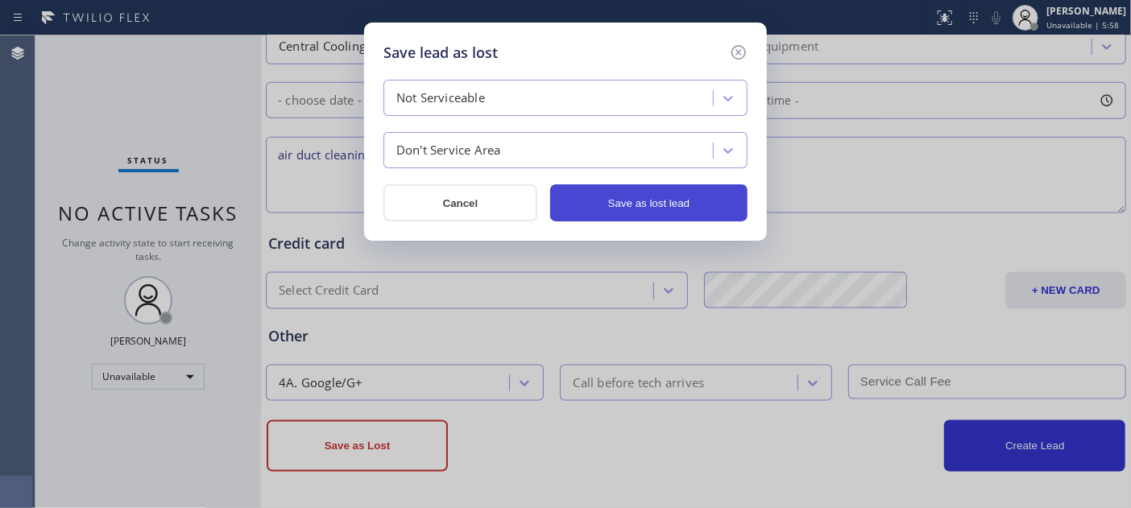
click at [658, 207] on button "Save as lost lead" at bounding box center [648, 202] width 197 height 37
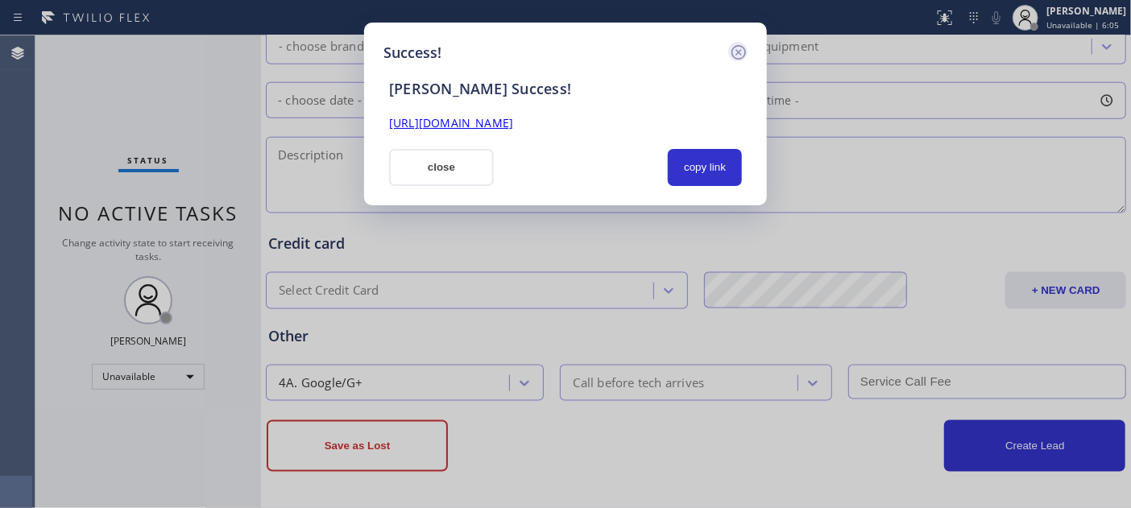
click at [733, 50] on icon at bounding box center [739, 52] width 15 height 15
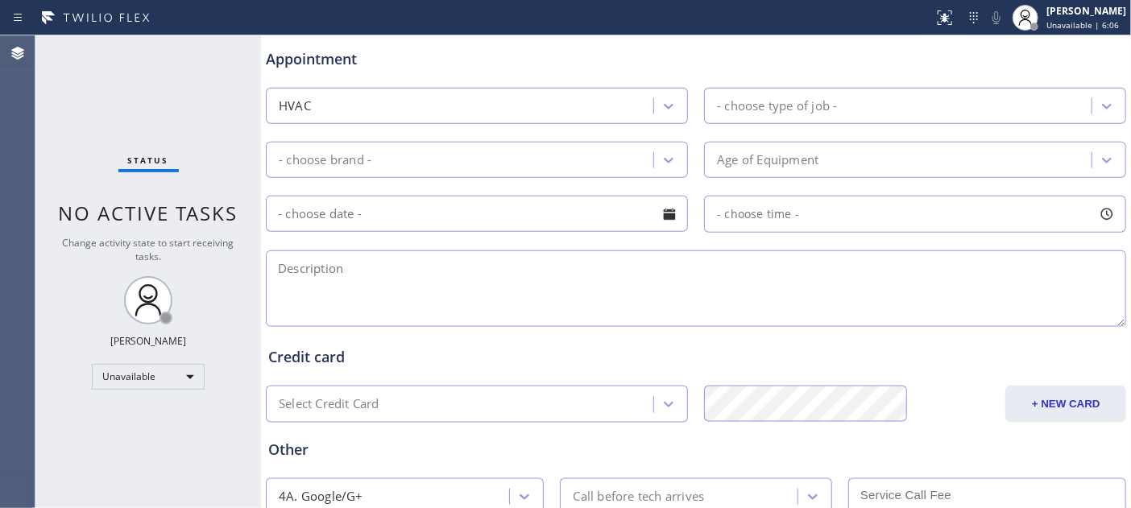
scroll to position [616, 0]
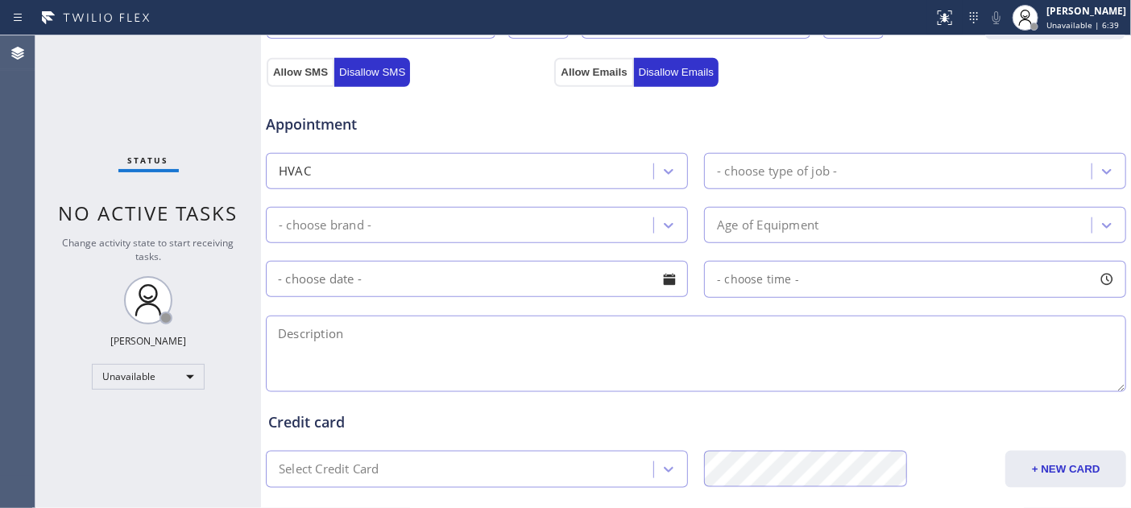
drag, startPoint x: 405, startPoint y: 210, endPoint x: 405, endPoint y: 196, distance: 14.5
click at [405, 210] on div "- choose brand -" at bounding box center [477, 225] width 422 height 36
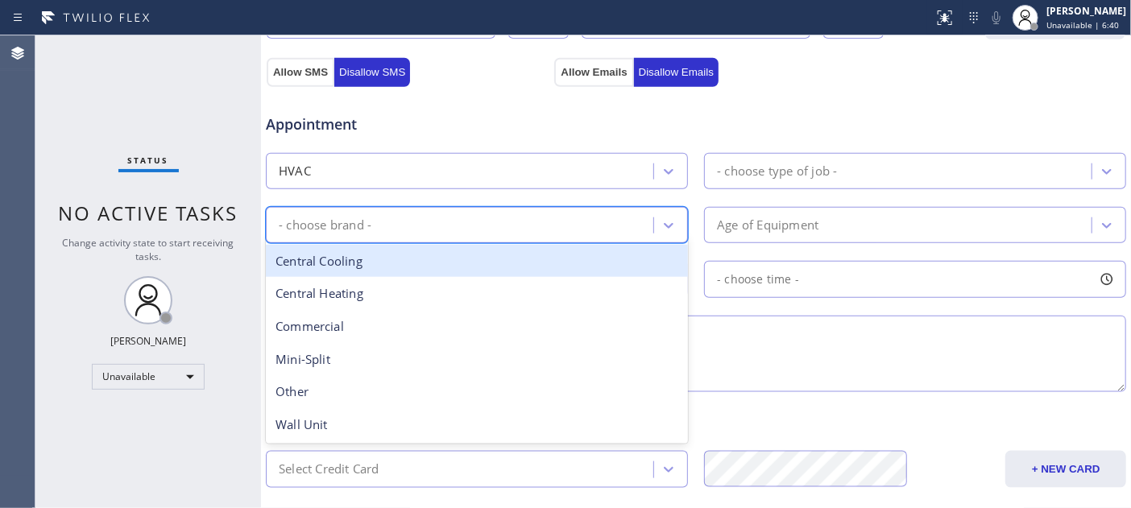
click at [559, 48] on div "Allow SMS Disallow SMS Allow Emails Disallow Emails" at bounding box center [696, 62] width 862 height 47
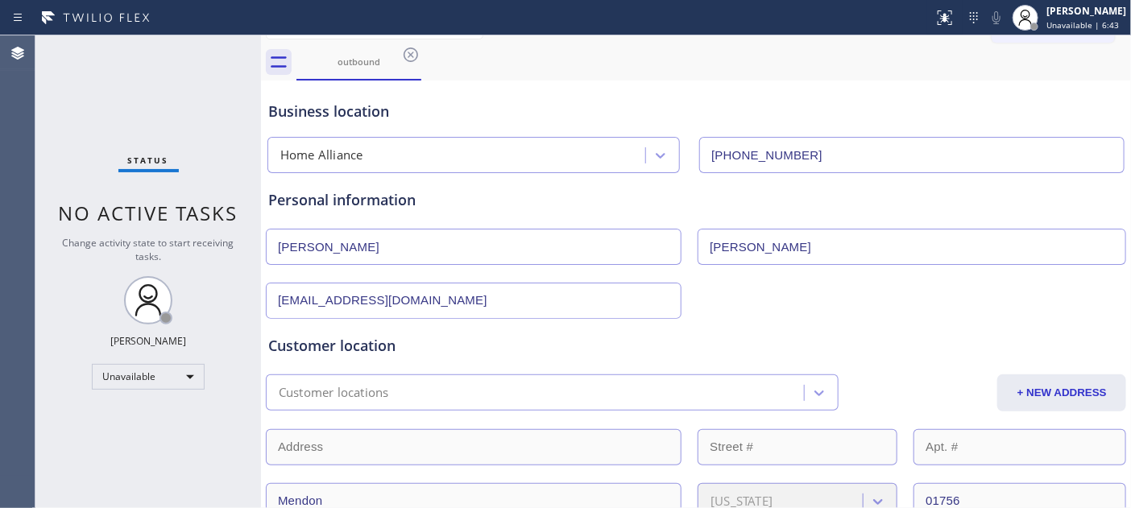
scroll to position [0, 0]
